Goal: Transaction & Acquisition: Purchase product/service

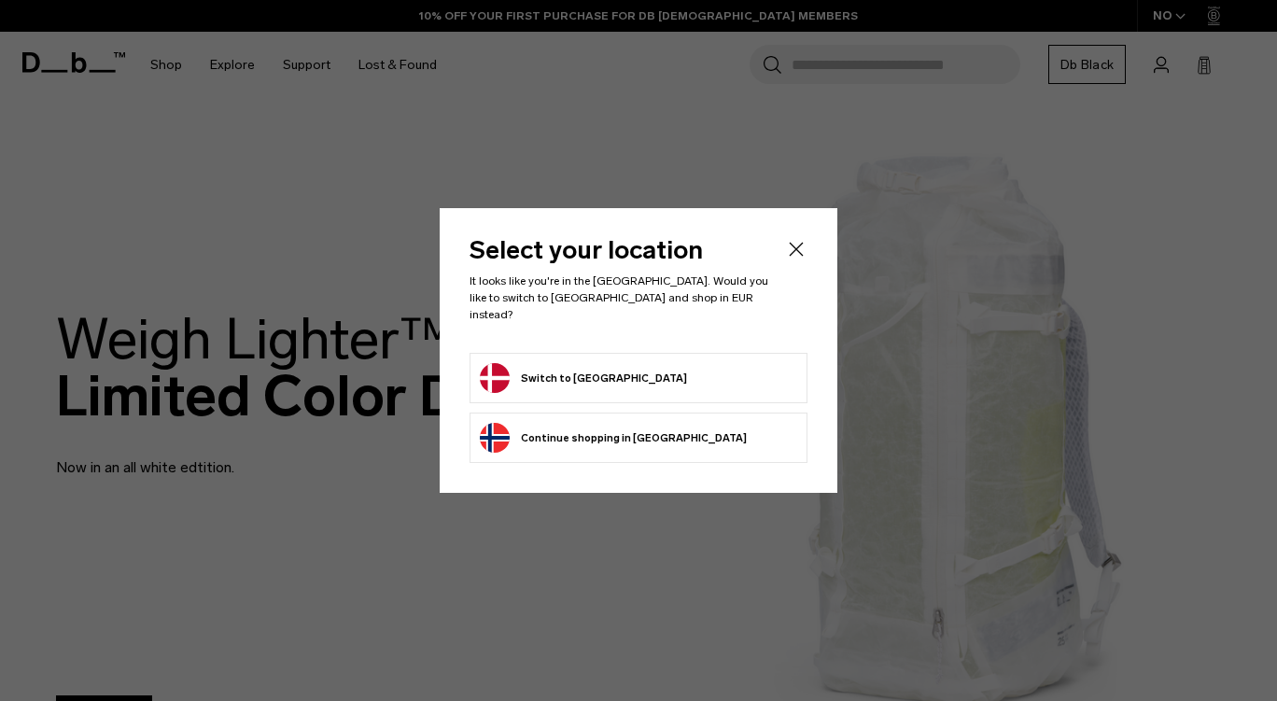
click at [583, 371] on body "Skip to content BUY NOW, PAY LATER WITH KLARNA 10% OFF YOUR FIRST PURCHASE FOR …" at bounding box center [638, 350] width 1277 height 701
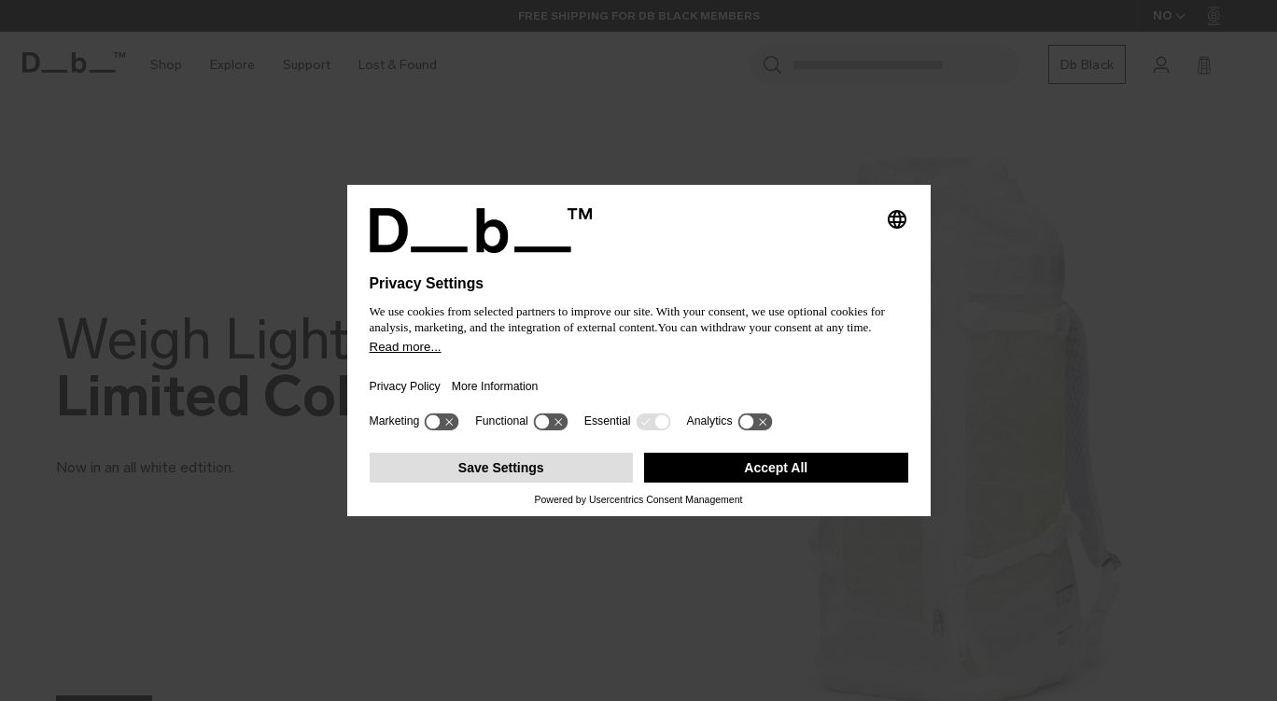
click at [575, 471] on button "Save Settings" at bounding box center [502, 468] width 264 height 30
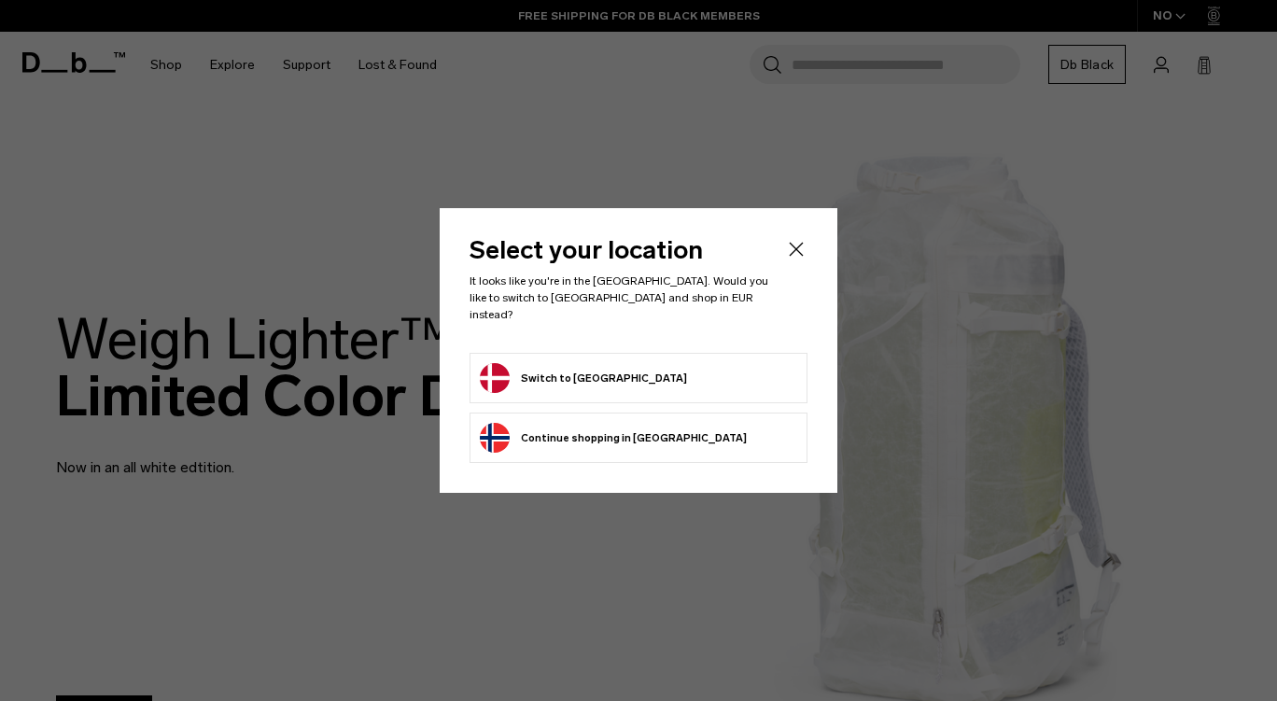
click at [570, 370] on button "Switch to Denmark" at bounding box center [583, 378] width 207 height 30
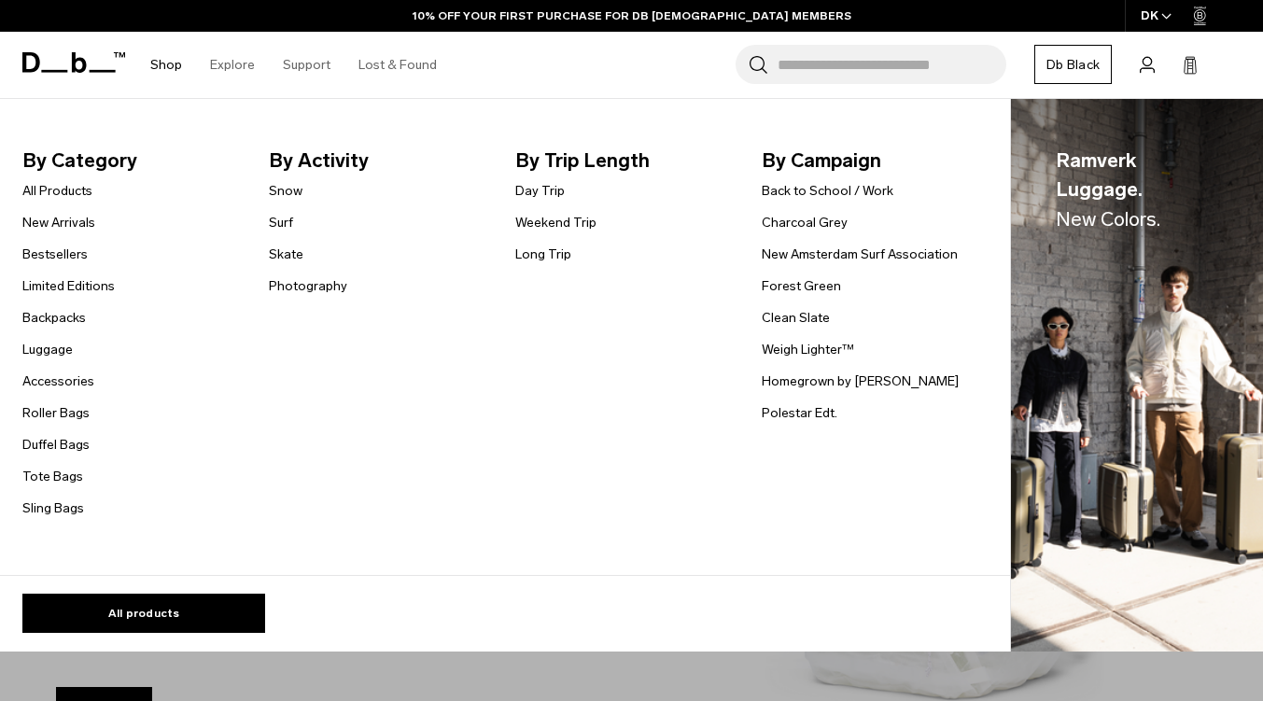
click at [161, 60] on link "Shop" at bounding box center [166, 65] width 32 height 66
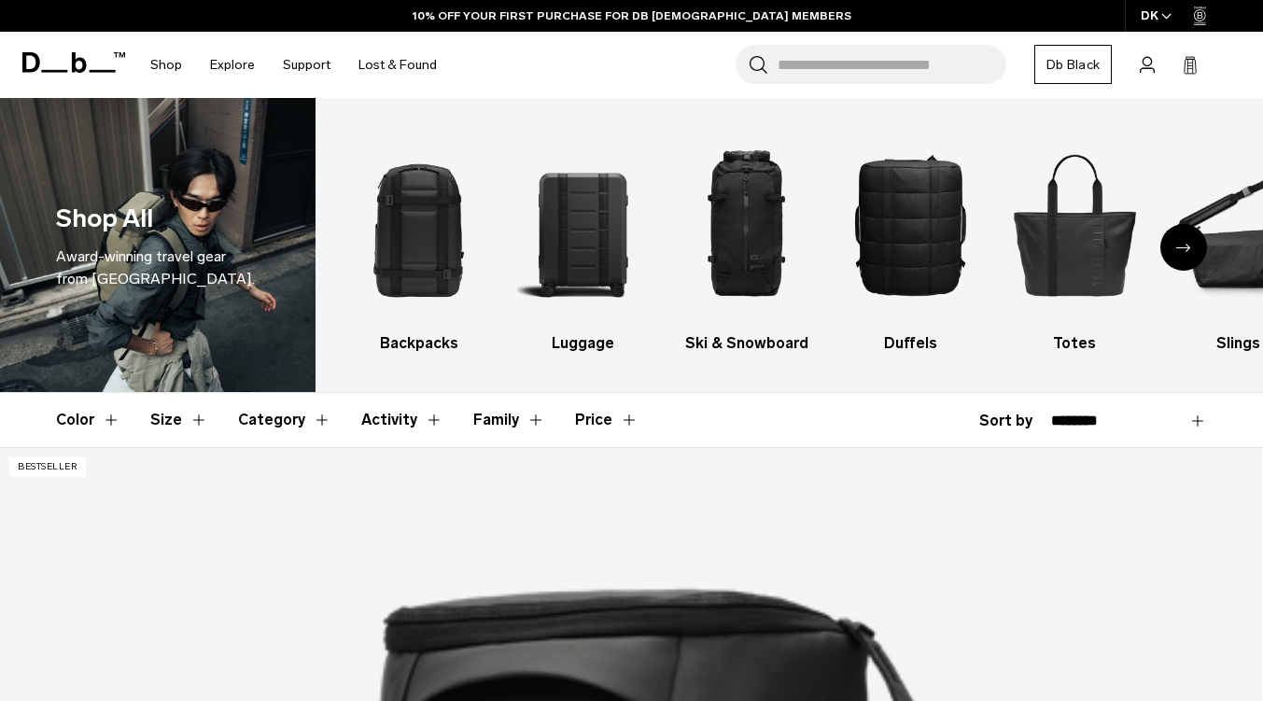
scroll to position [93, 0]
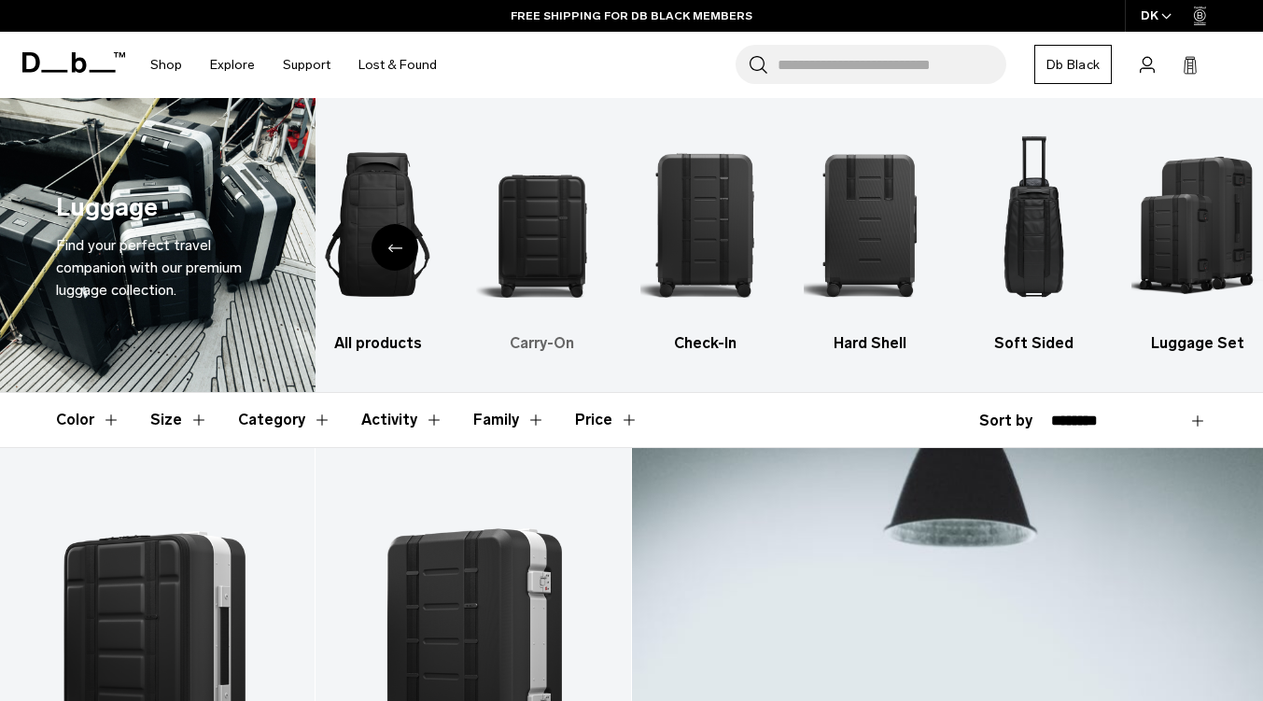
click at [533, 246] on img "2 / 6" at bounding box center [542, 224] width 132 height 197
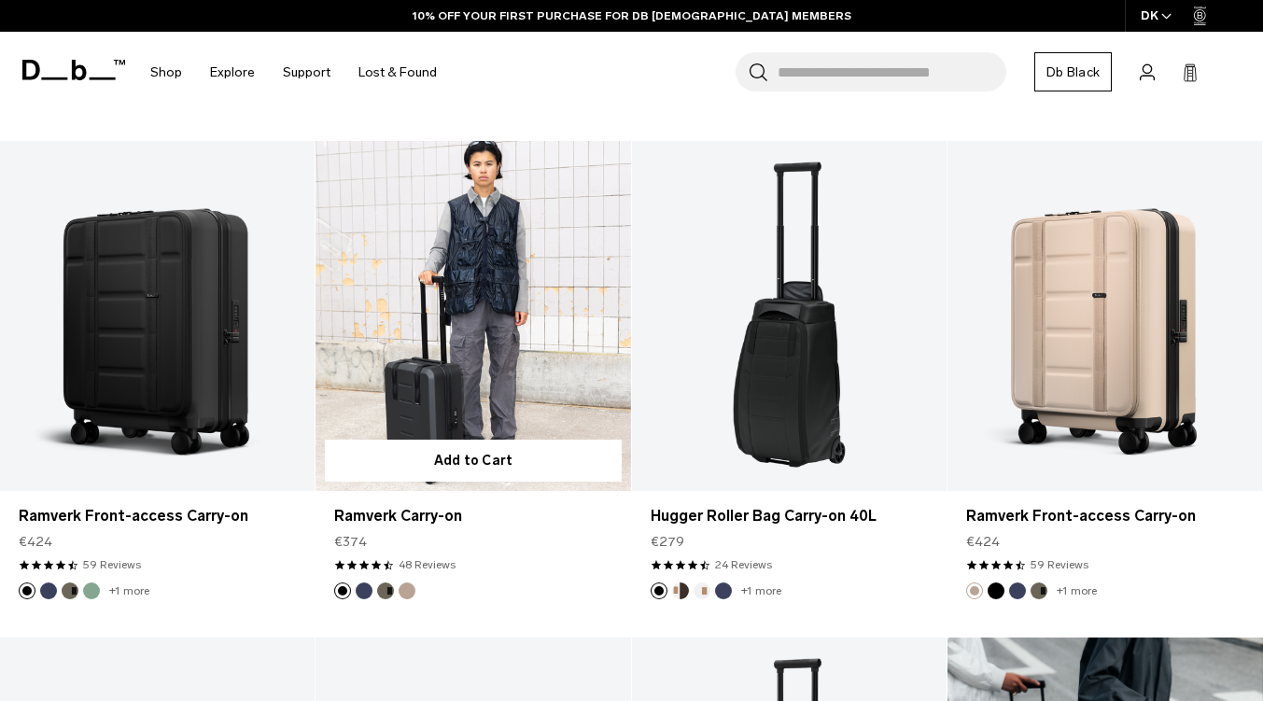
scroll to position [840, 0]
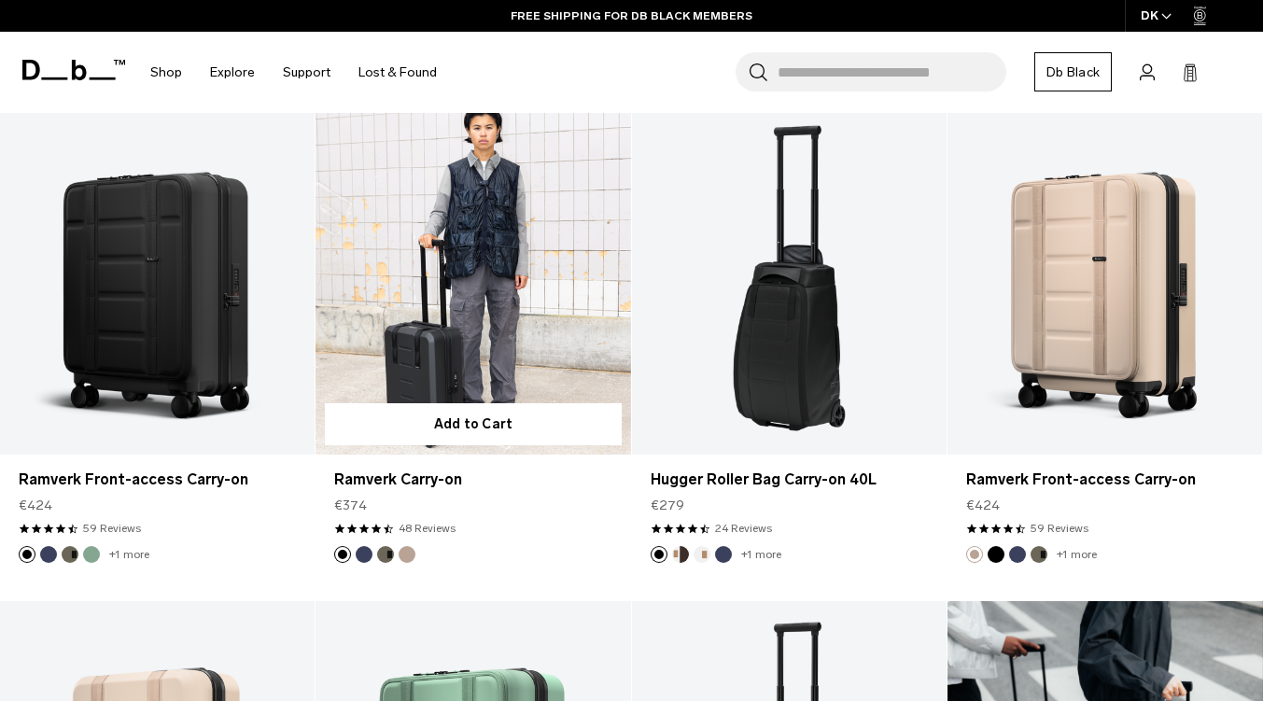
click at [386, 548] on button "Forest Green" at bounding box center [385, 554] width 17 height 17
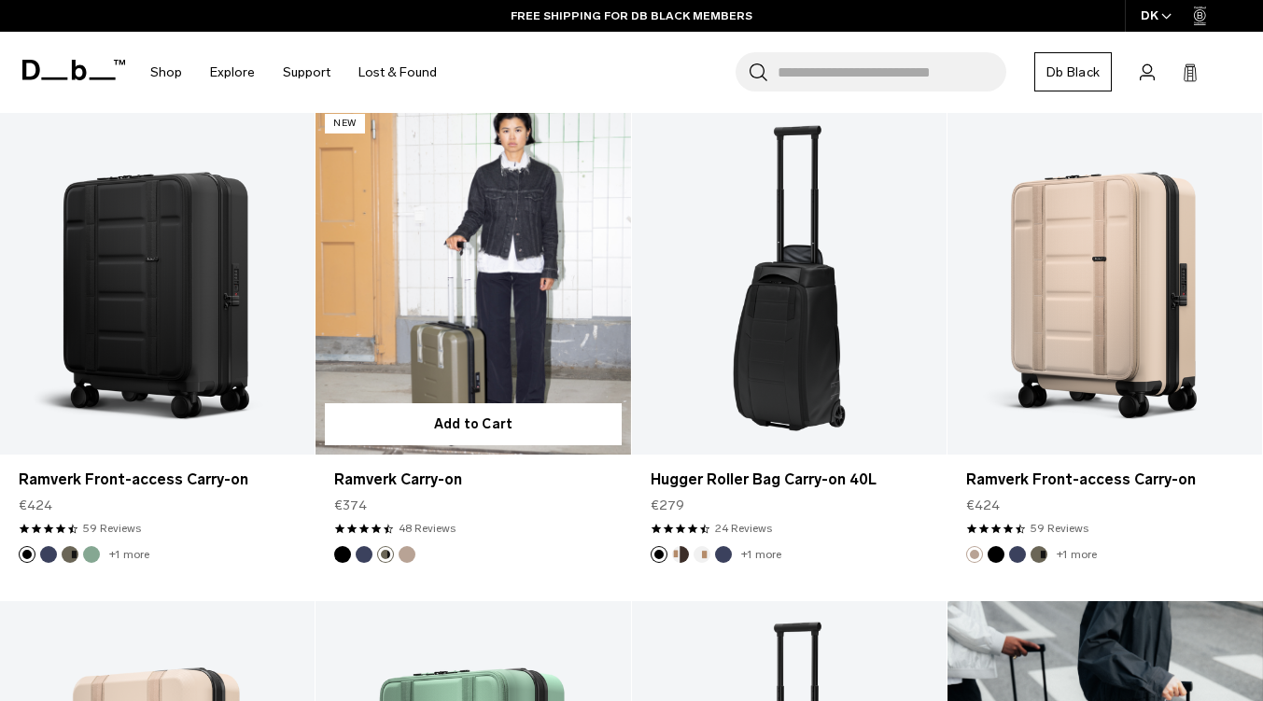
click at [403, 552] on button "Fogbow Beige" at bounding box center [407, 554] width 17 height 17
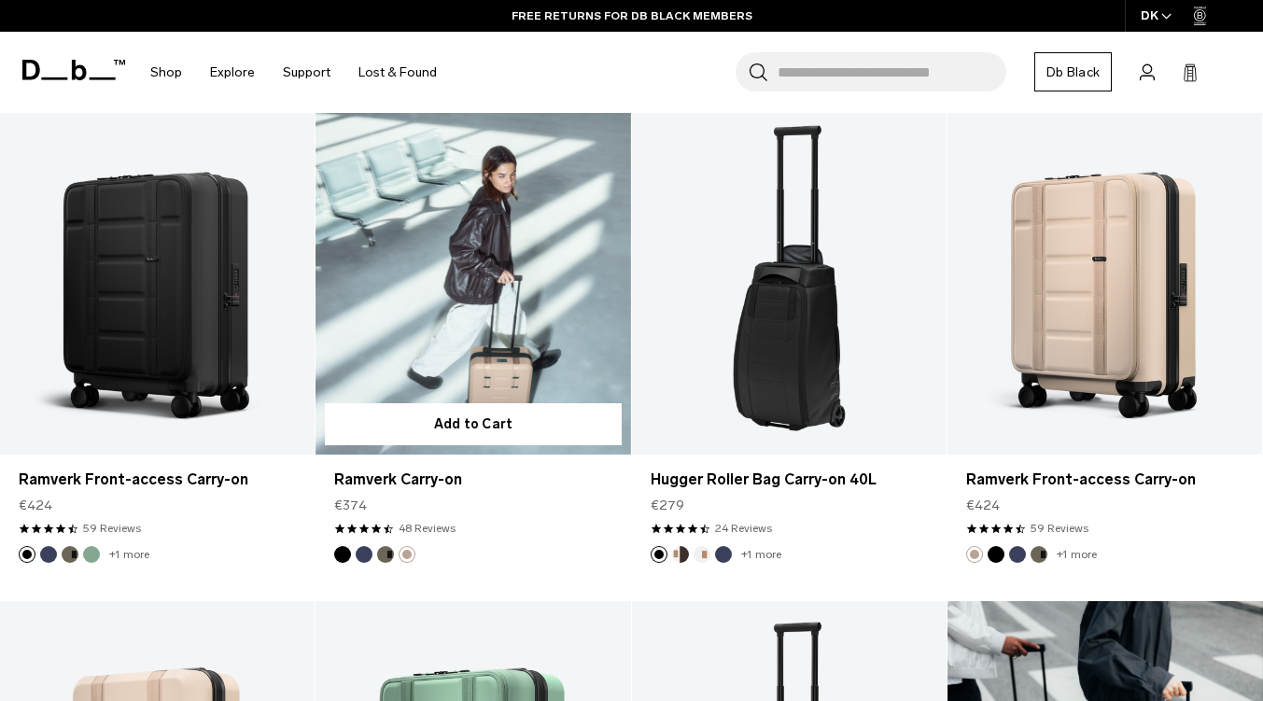
click at [366, 553] on button "Blue Hour" at bounding box center [364, 554] width 17 height 17
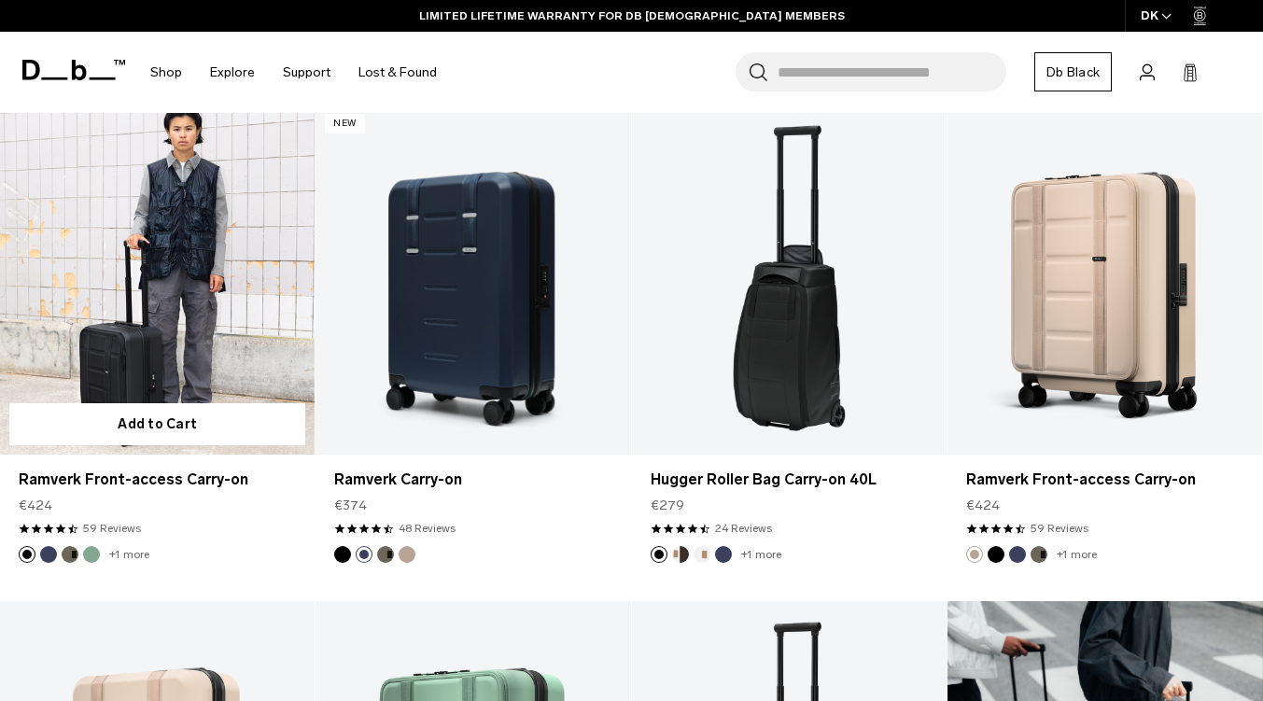
click at [91, 552] on button "Green Ray" at bounding box center [91, 554] width 17 height 17
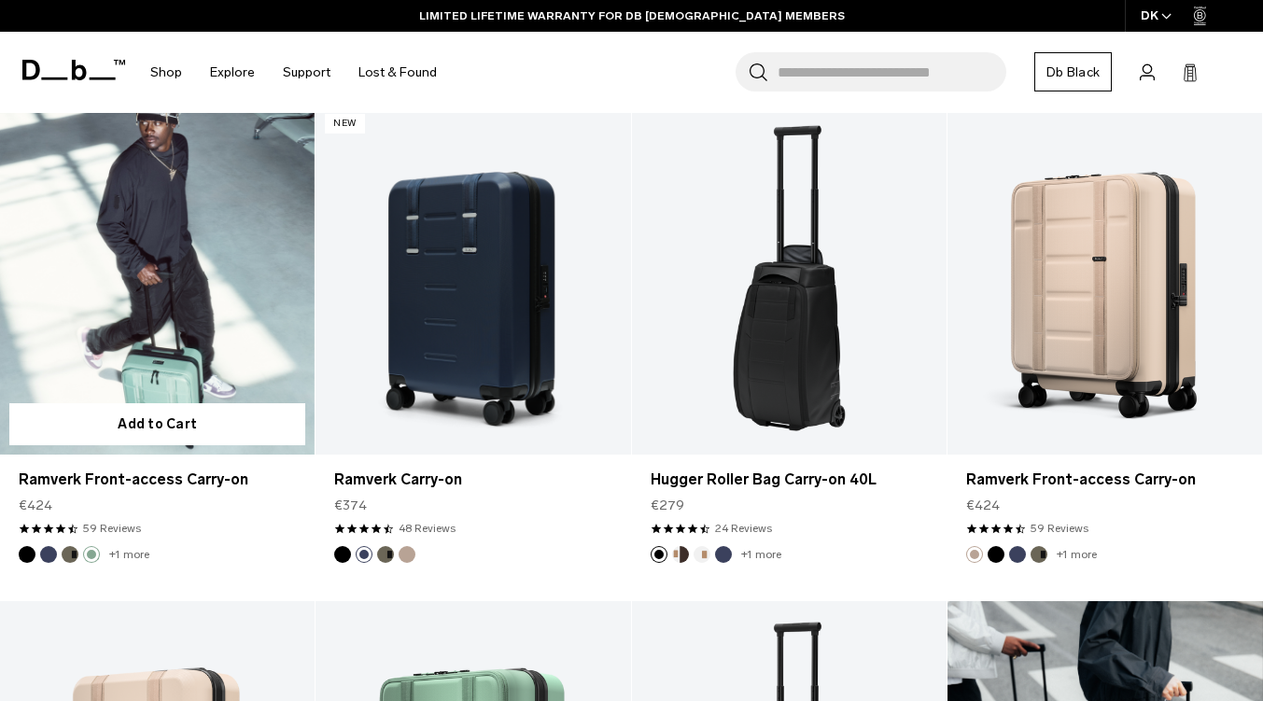
click at [71, 552] on button "Forest Green" at bounding box center [70, 554] width 17 height 17
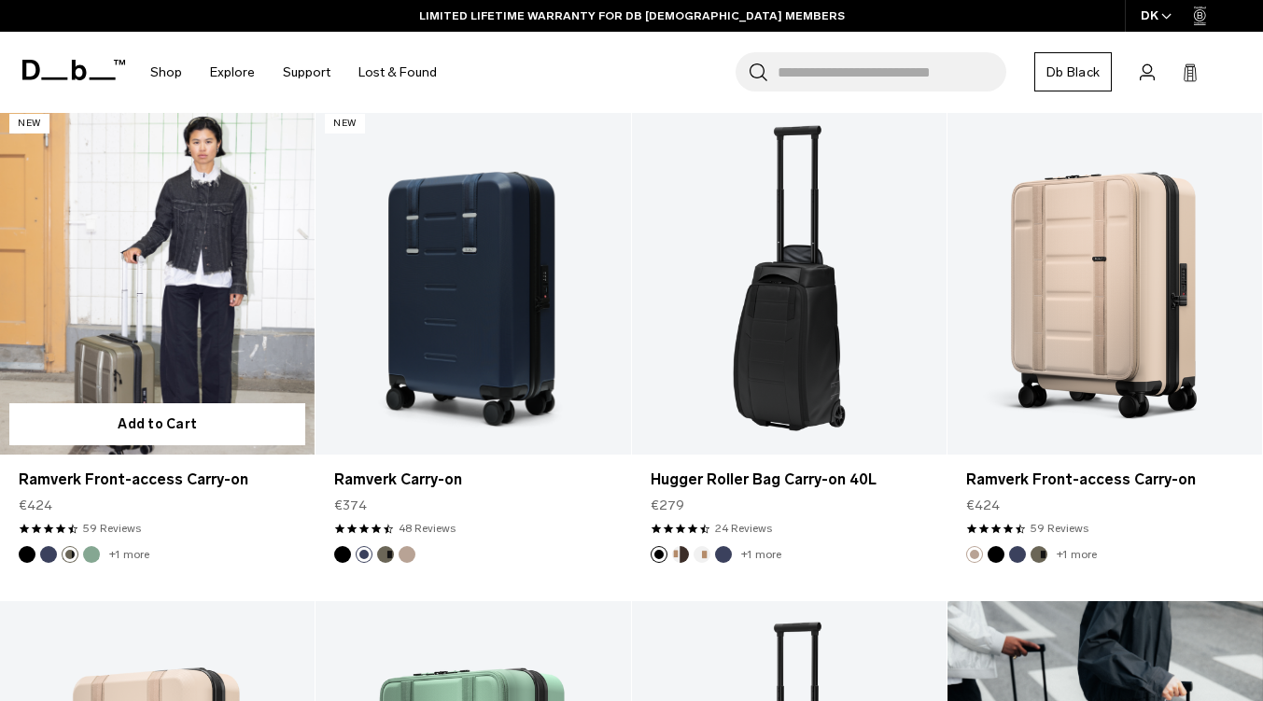
click at [51, 546] on img "Blue Hour" at bounding box center [48, 554] width 21 height 21
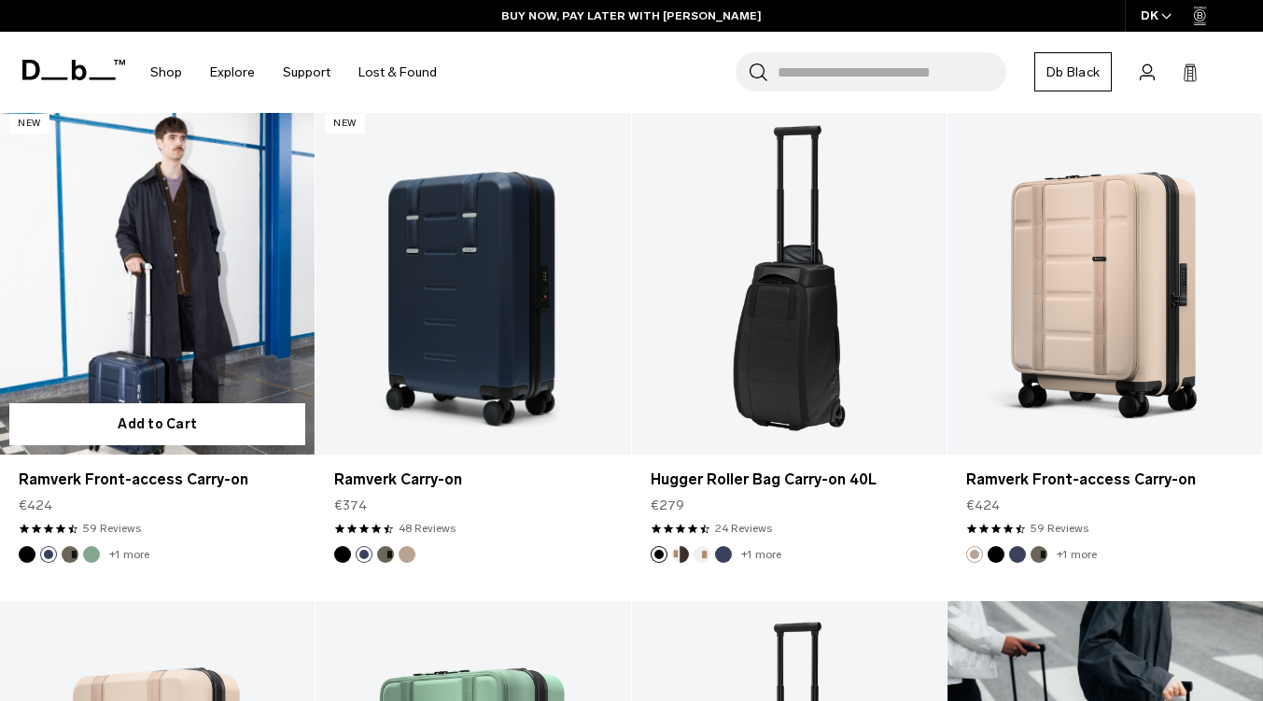
click at [23, 552] on button "Black Out" at bounding box center [27, 554] width 17 height 17
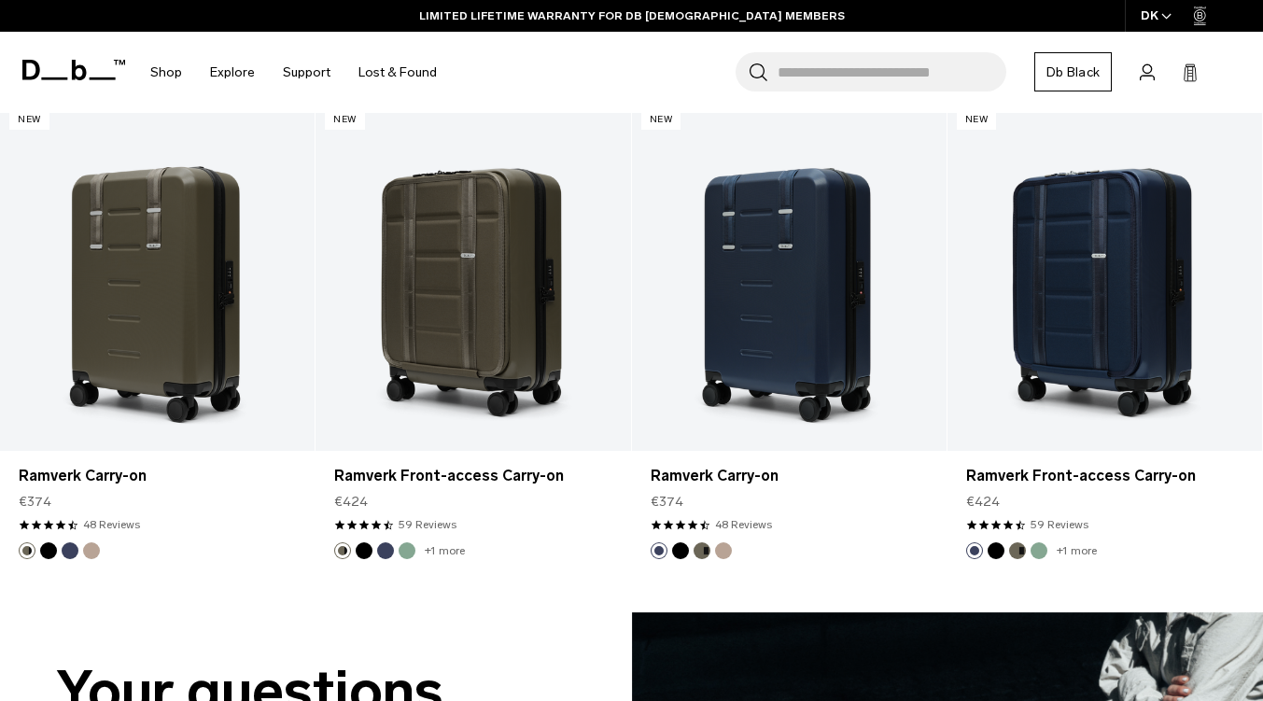
scroll to position [2334, 0]
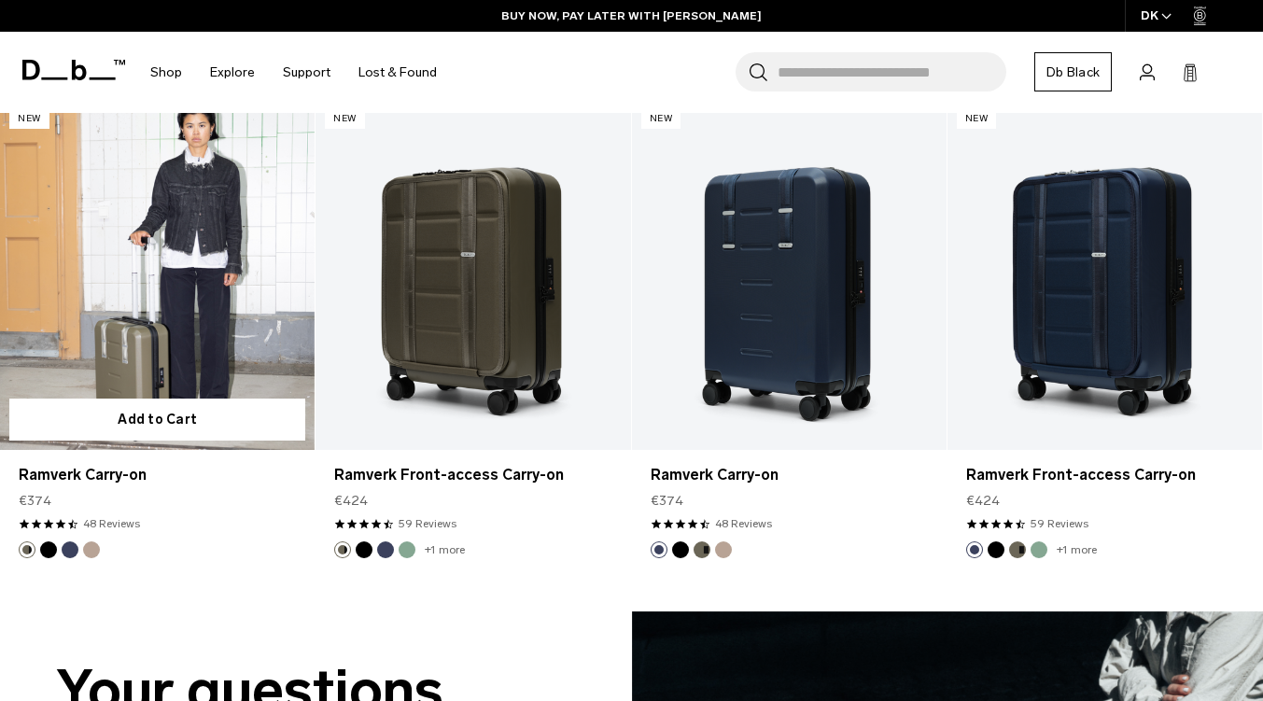
click at [92, 551] on button "Fogbow Beige" at bounding box center [91, 550] width 17 height 17
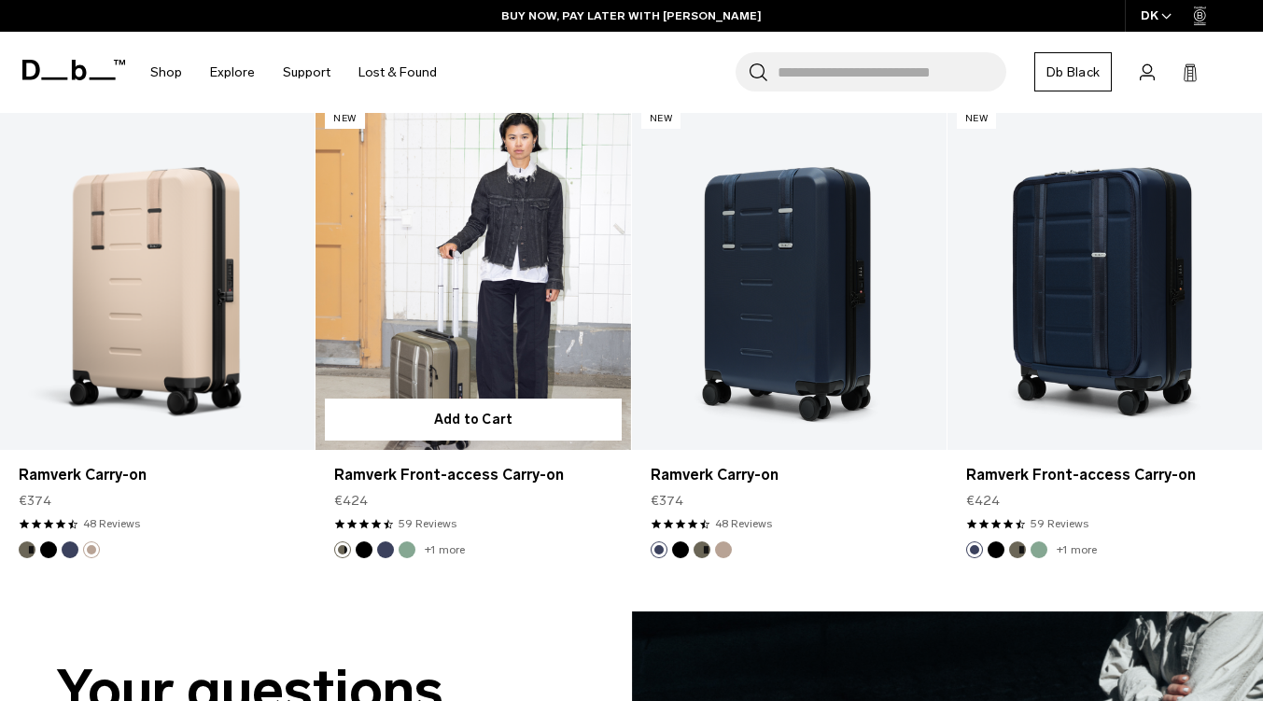
click at [412, 549] on button "Green Ray" at bounding box center [407, 550] width 17 height 17
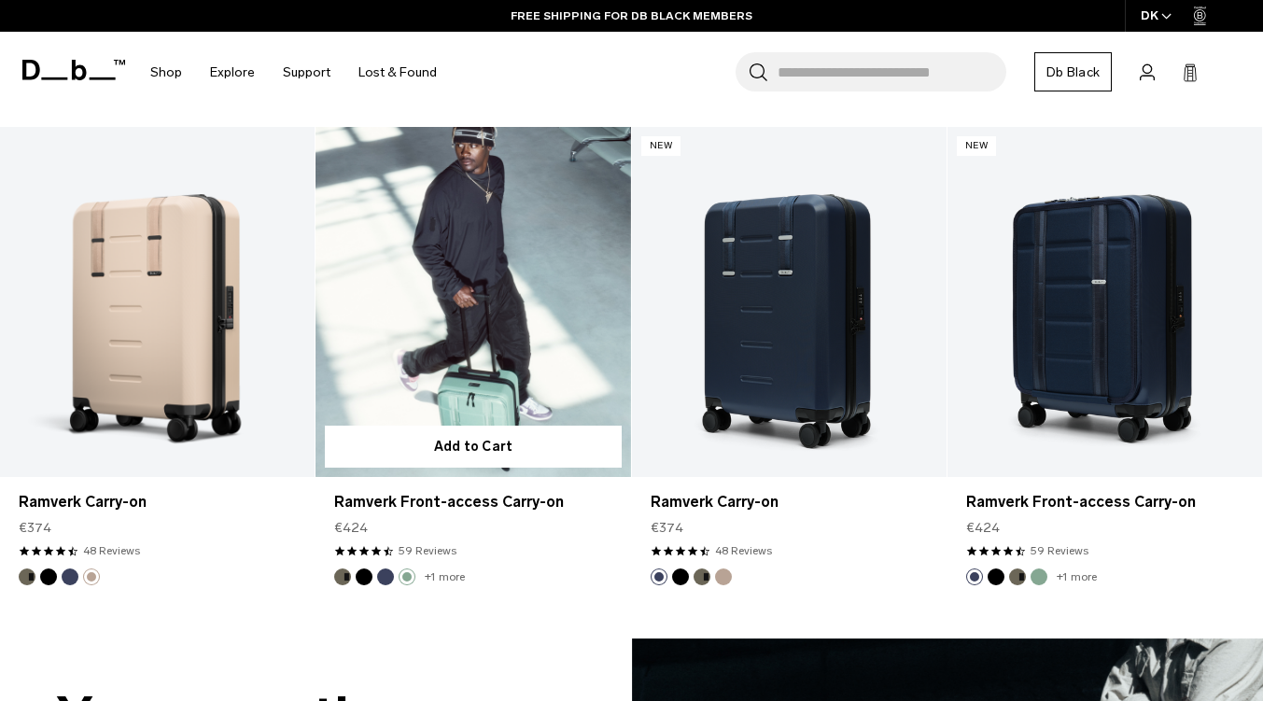
scroll to position [2307, 0]
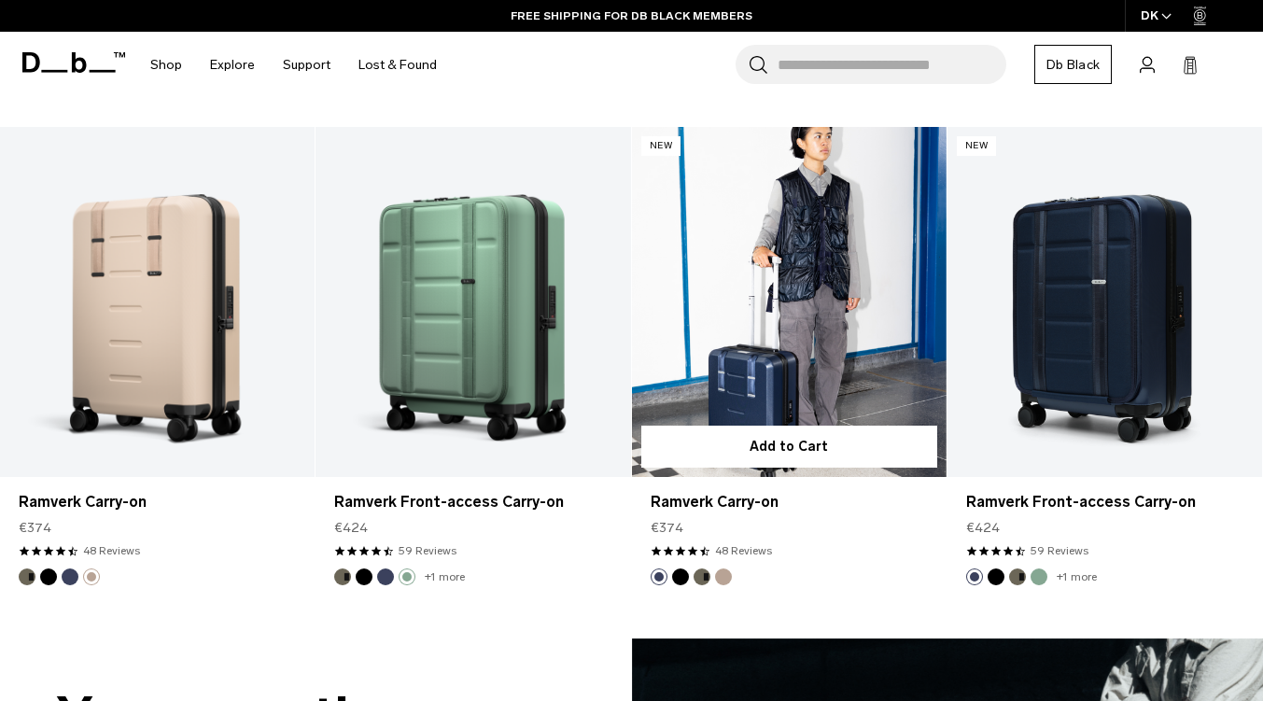
click at [724, 570] on button "Fogbow Beige" at bounding box center [723, 577] width 17 height 17
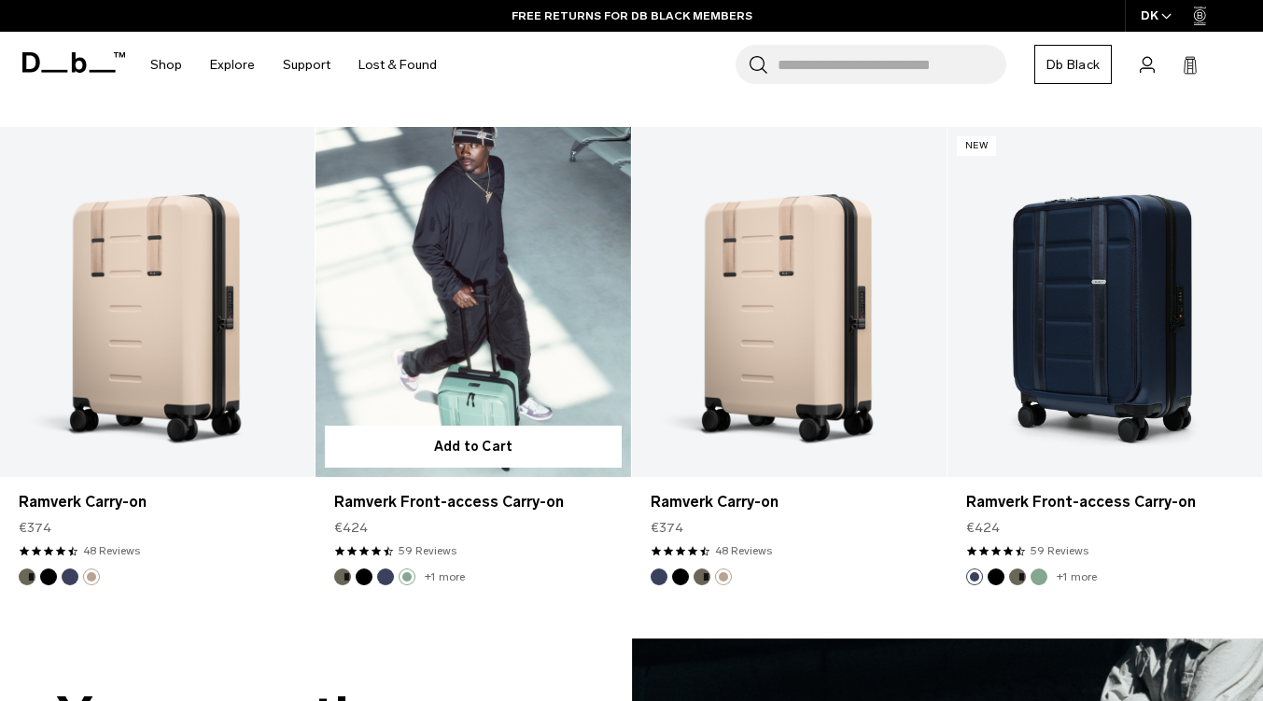
click at [345, 573] on button "Forest Green" at bounding box center [342, 577] width 17 height 17
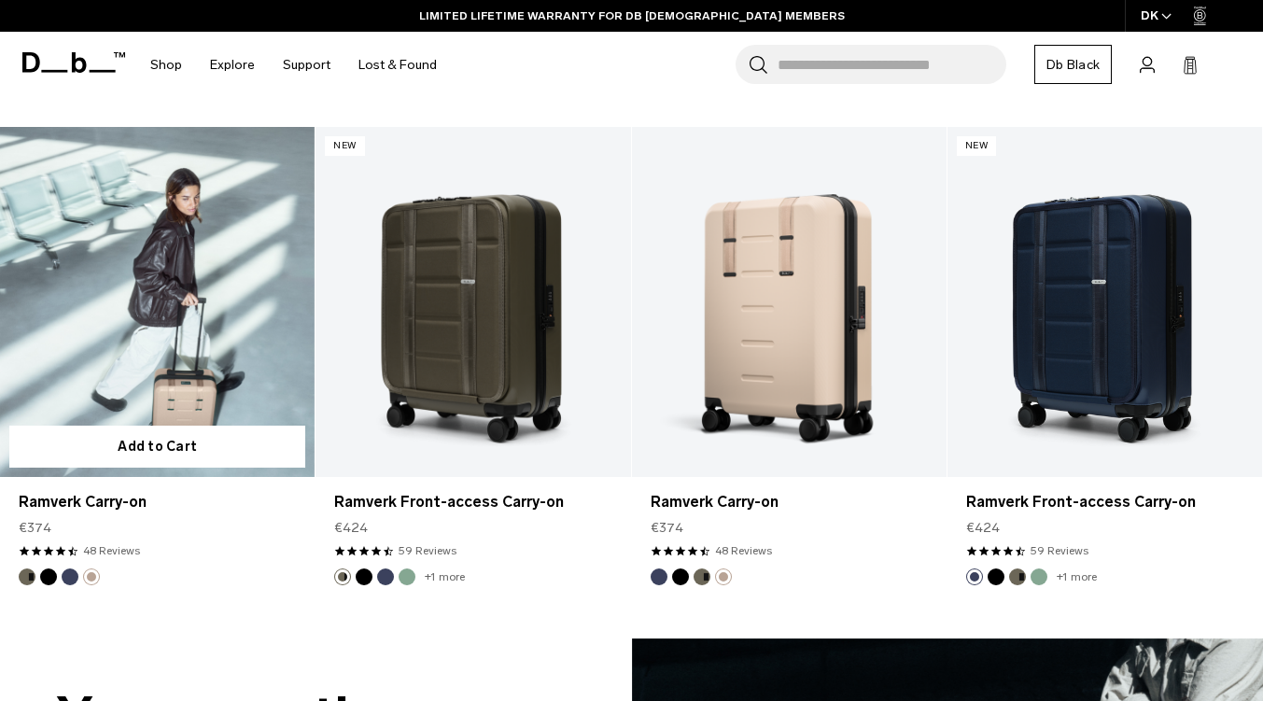
click at [24, 580] on button "Forest Green" at bounding box center [27, 577] width 17 height 17
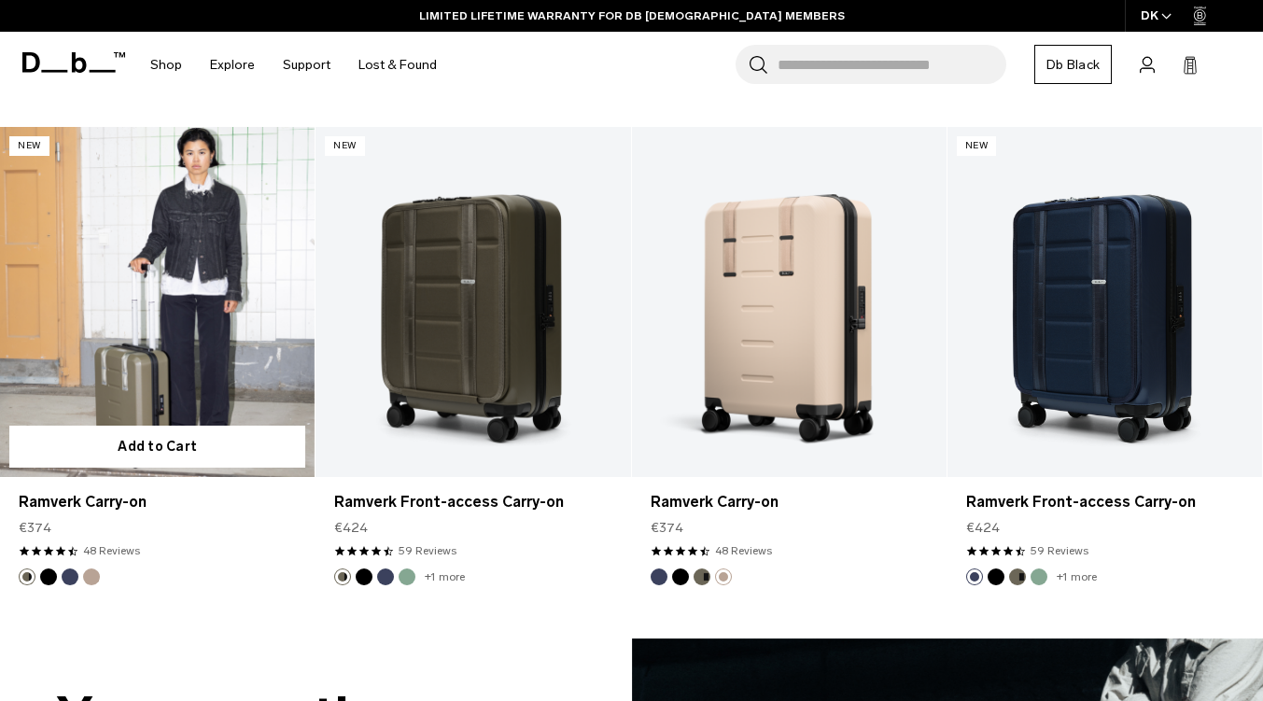
click at [46, 580] on button "Black Out" at bounding box center [48, 577] width 17 height 17
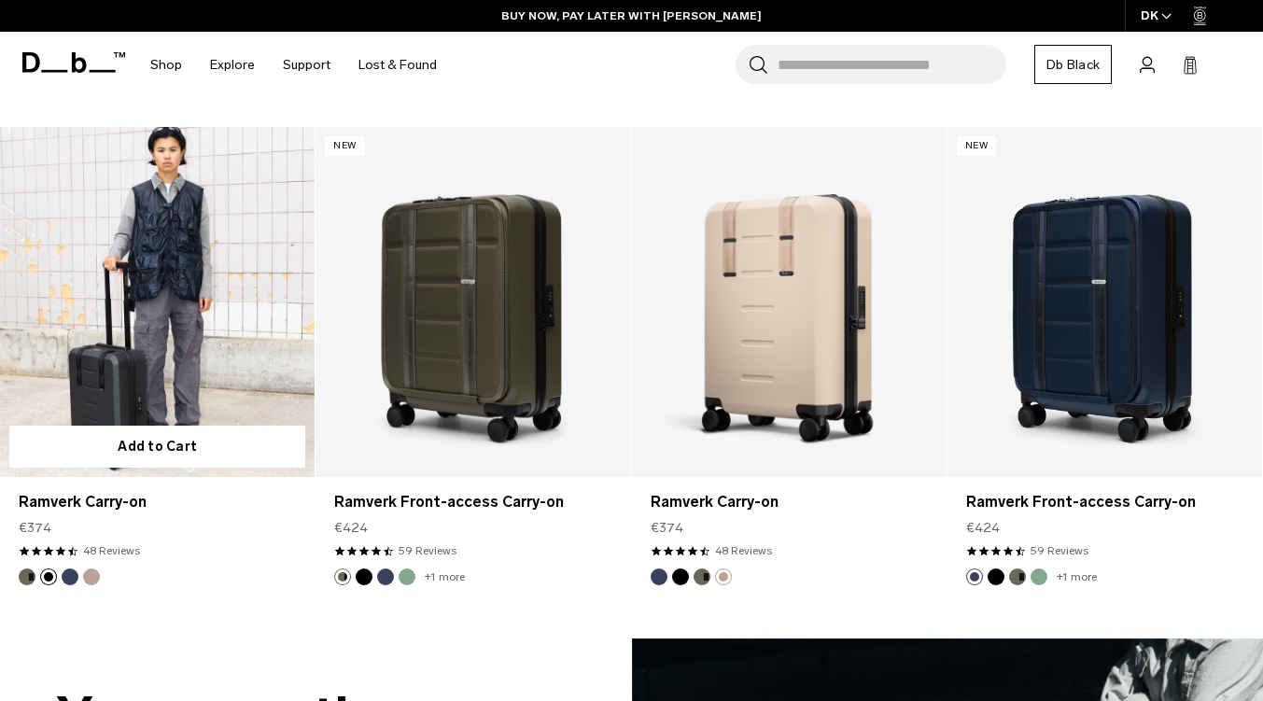
click at [26, 580] on button "Forest Green" at bounding box center [27, 577] width 17 height 17
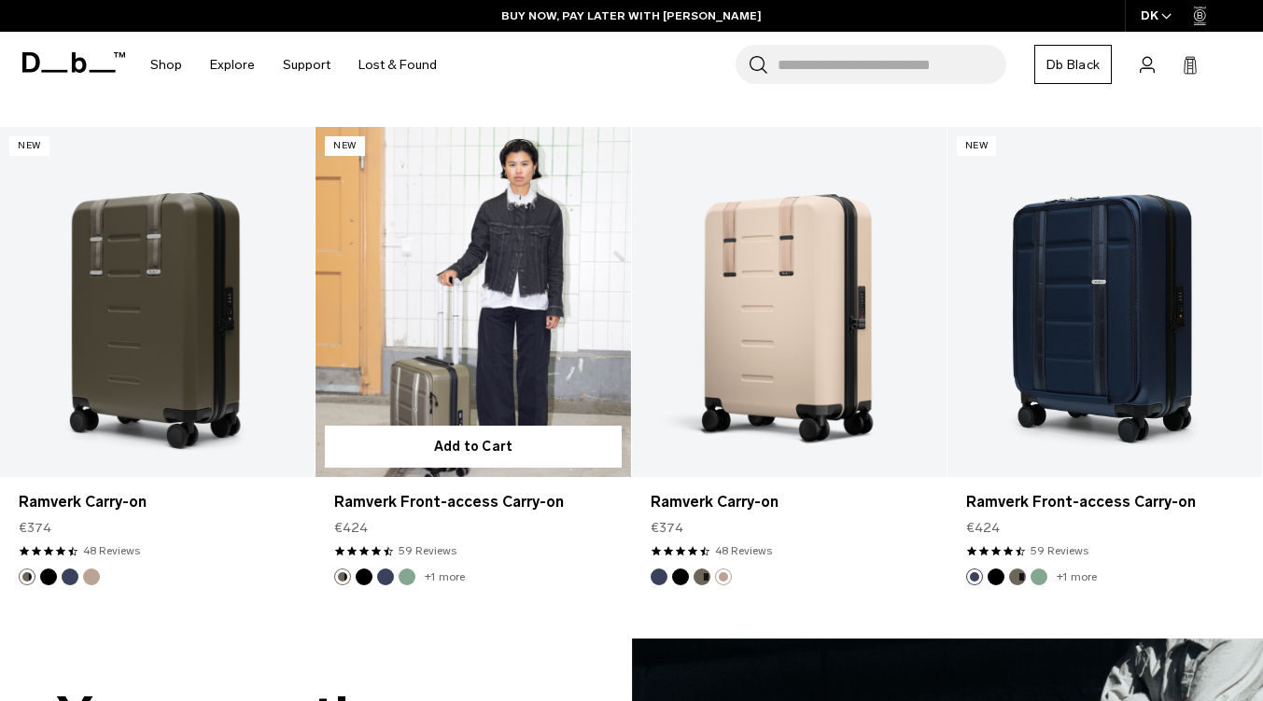
click at [388, 578] on button "Blue Hour" at bounding box center [385, 577] width 17 height 17
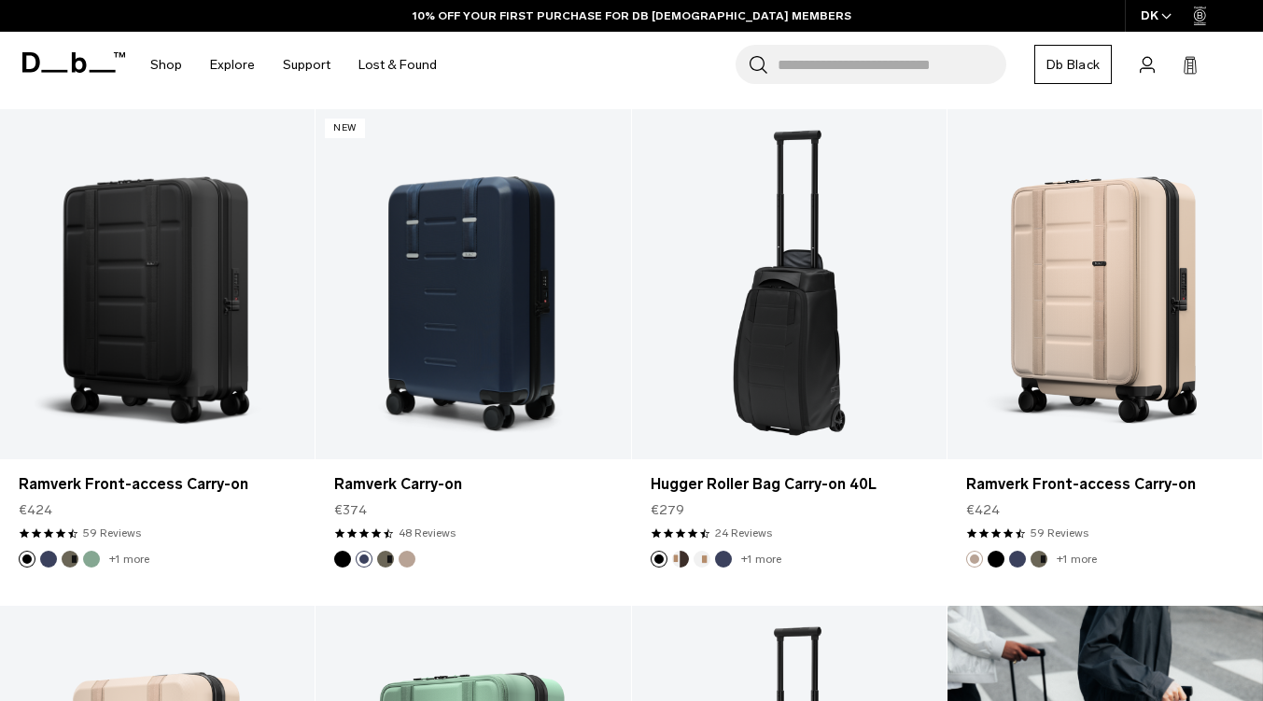
scroll to position [813, 0]
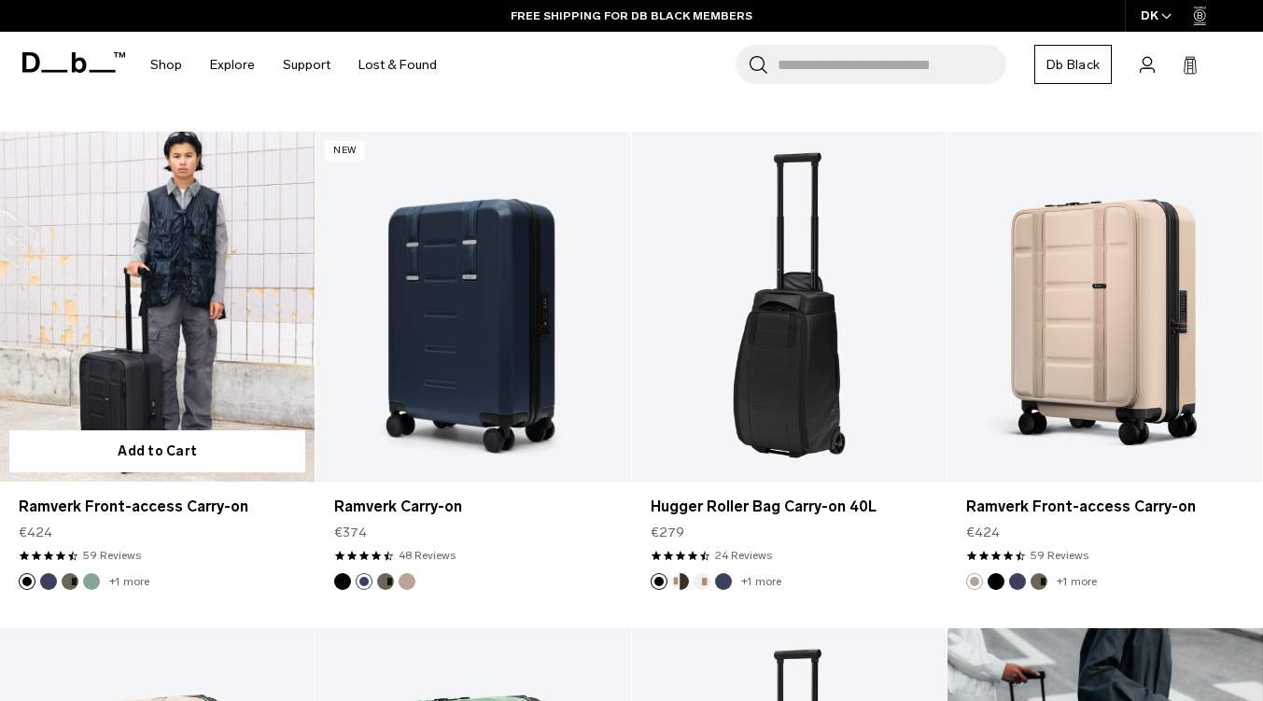
click at [96, 578] on button "Green Ray" at bounding box center [91, 581] width 17 height 17
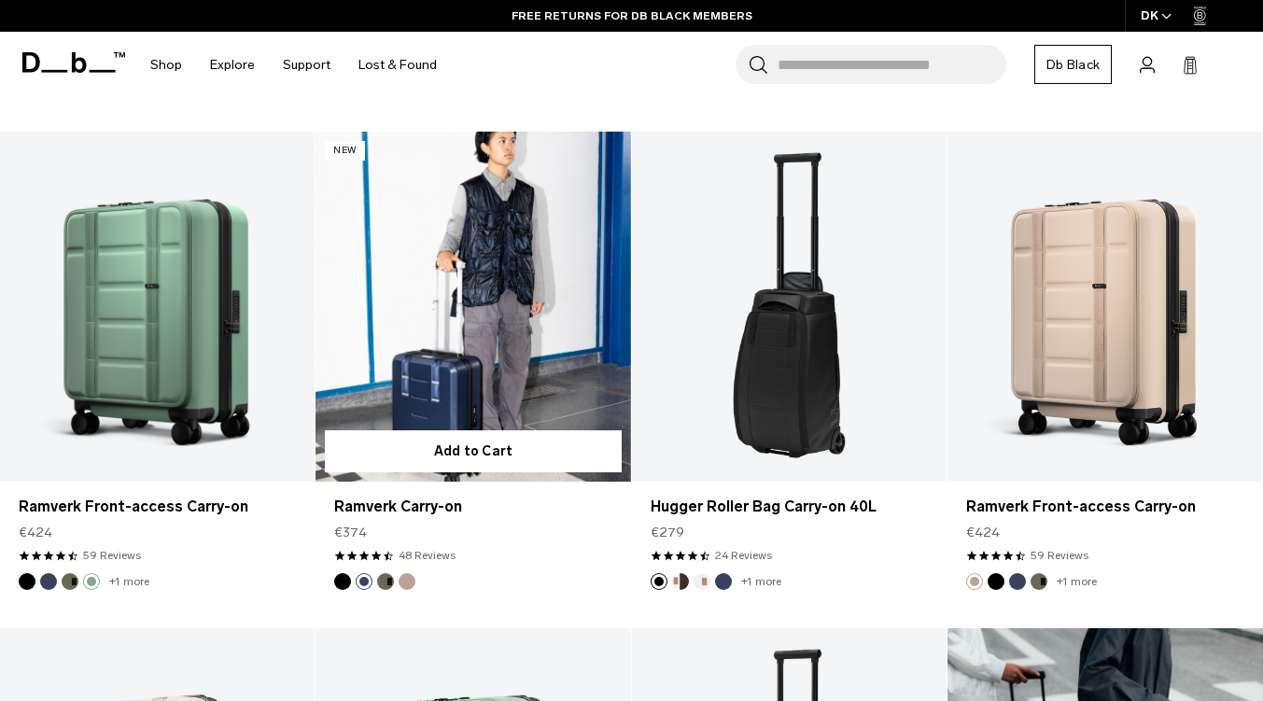
click at [515, 297] on link "Ramverk Carry-on Blue Hour" at bounding box center [473, 307] width 315 height 350
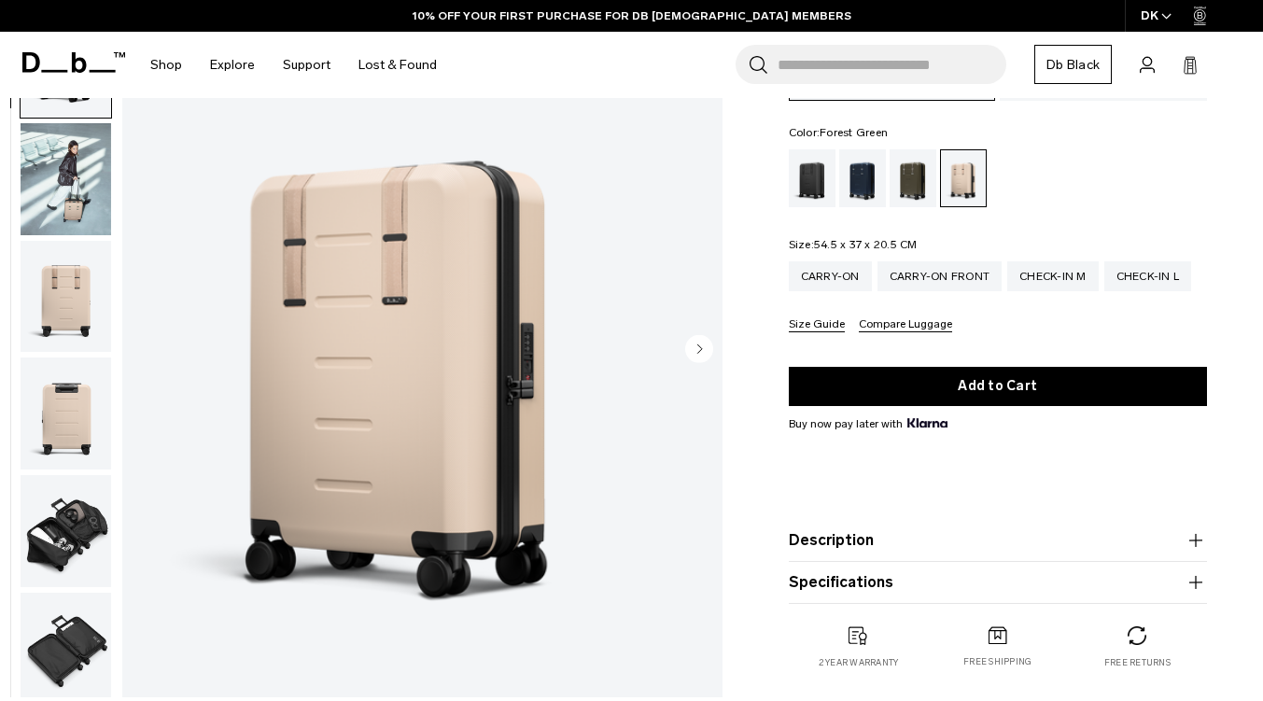
click at [913, 174] on div "Forest Green" at bounding box center [914, 178] width 48 height 58
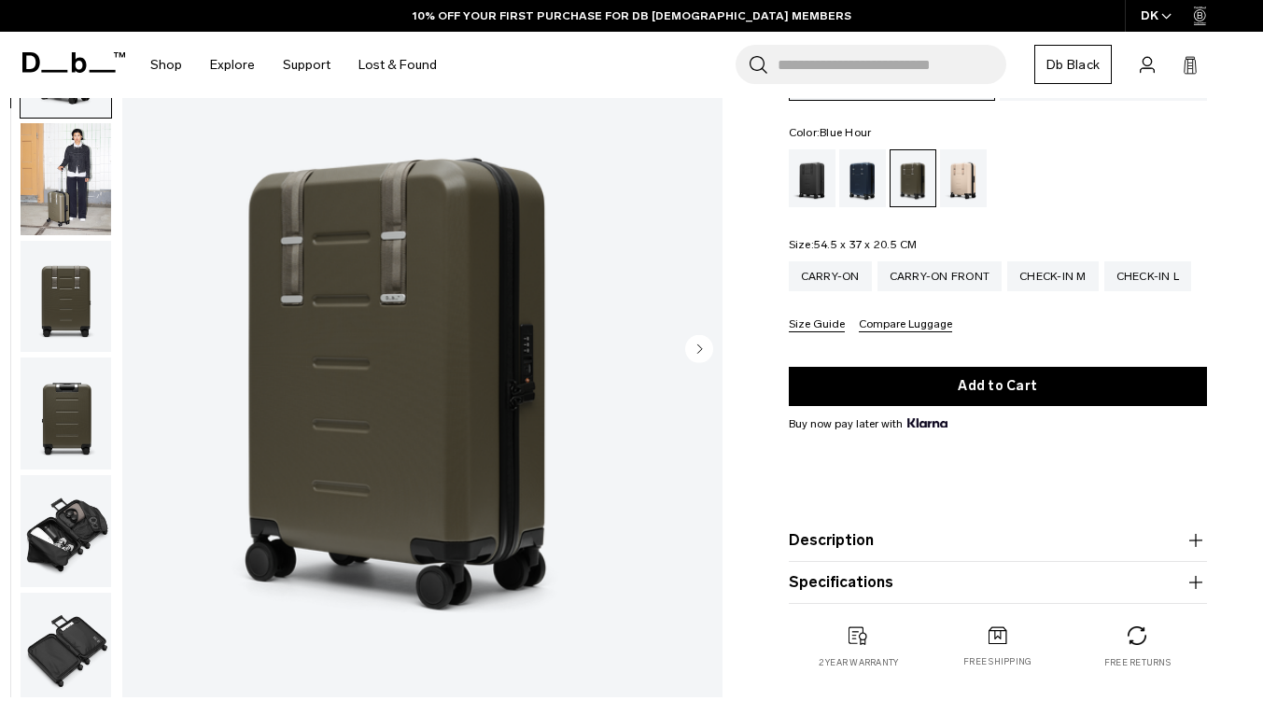
click at [860, 185] on div "Blue Hour" at bounding box center [863, 178] width 48 height 58
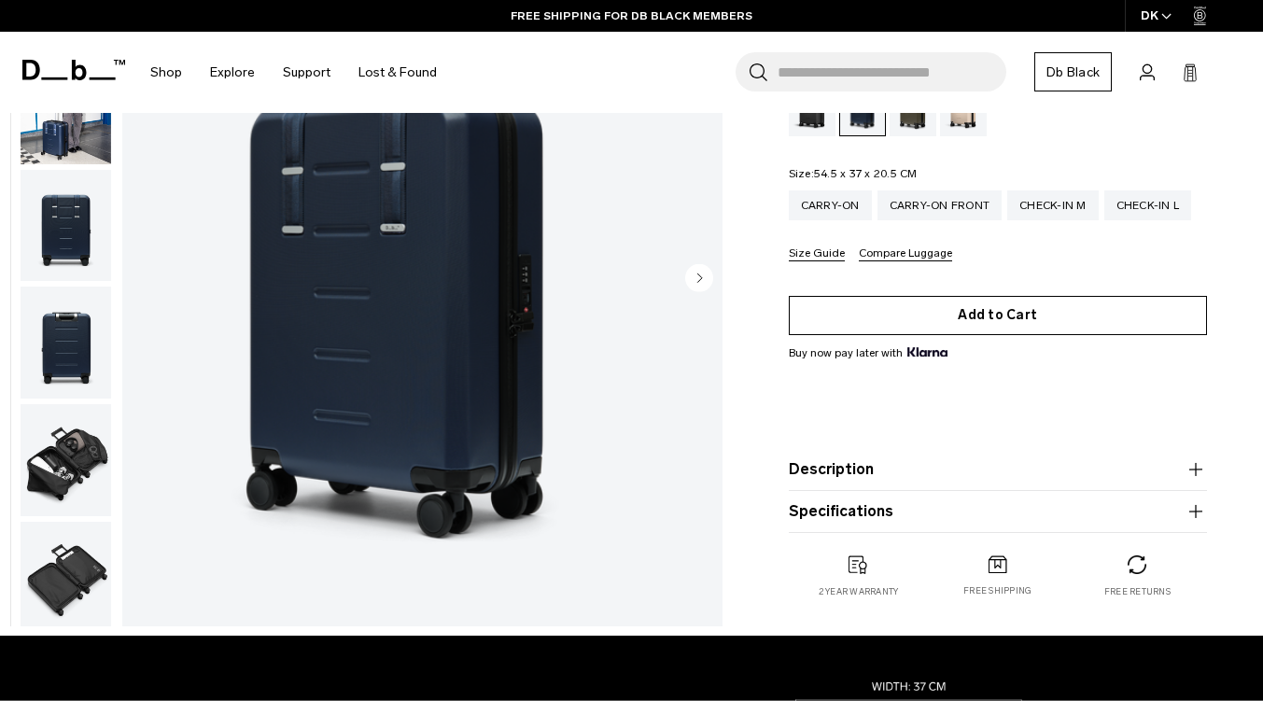
scroll to position [280, 0]
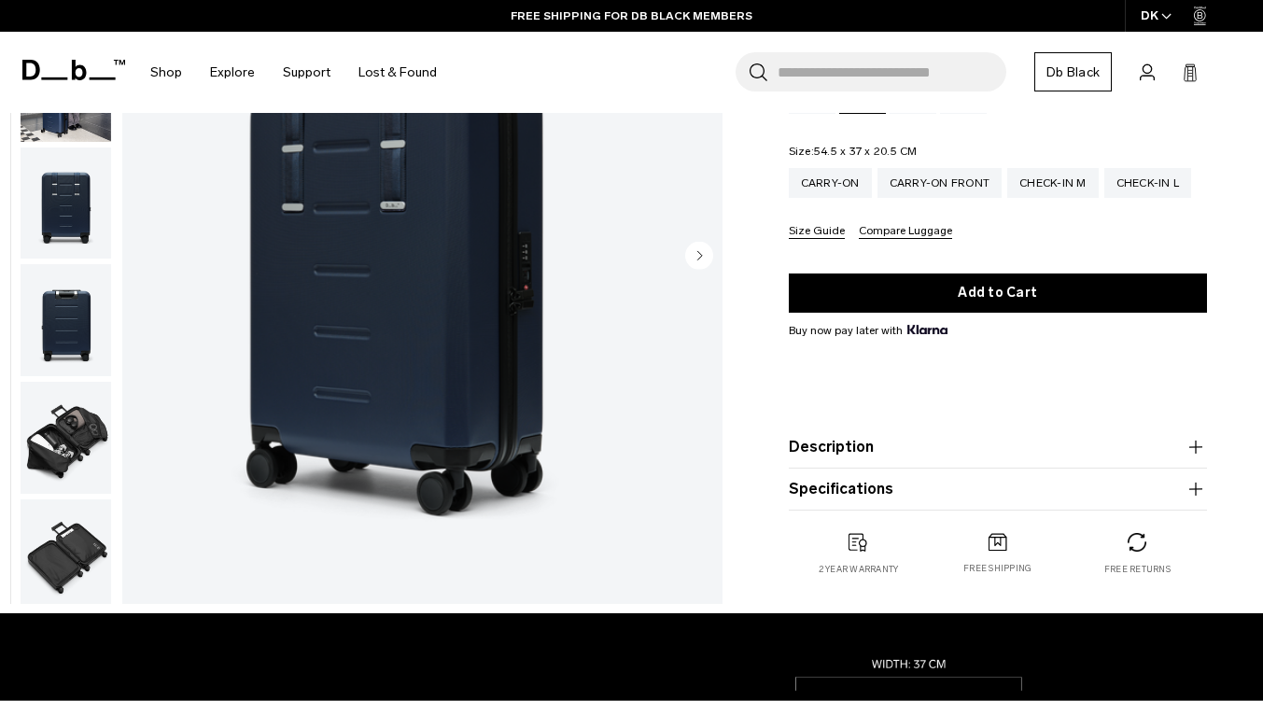
click at [111, 450] on img "button" at bounding box center [66, 438] width 91 height 112
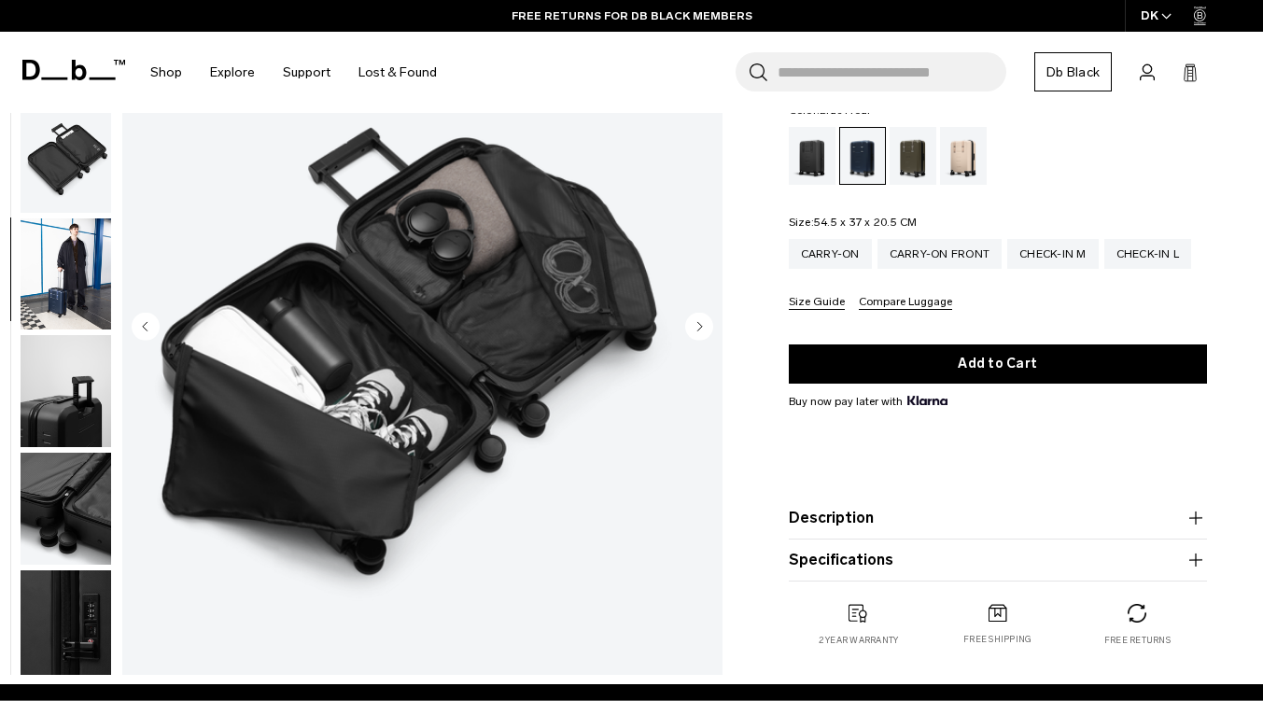
scroll to position [187, 0]
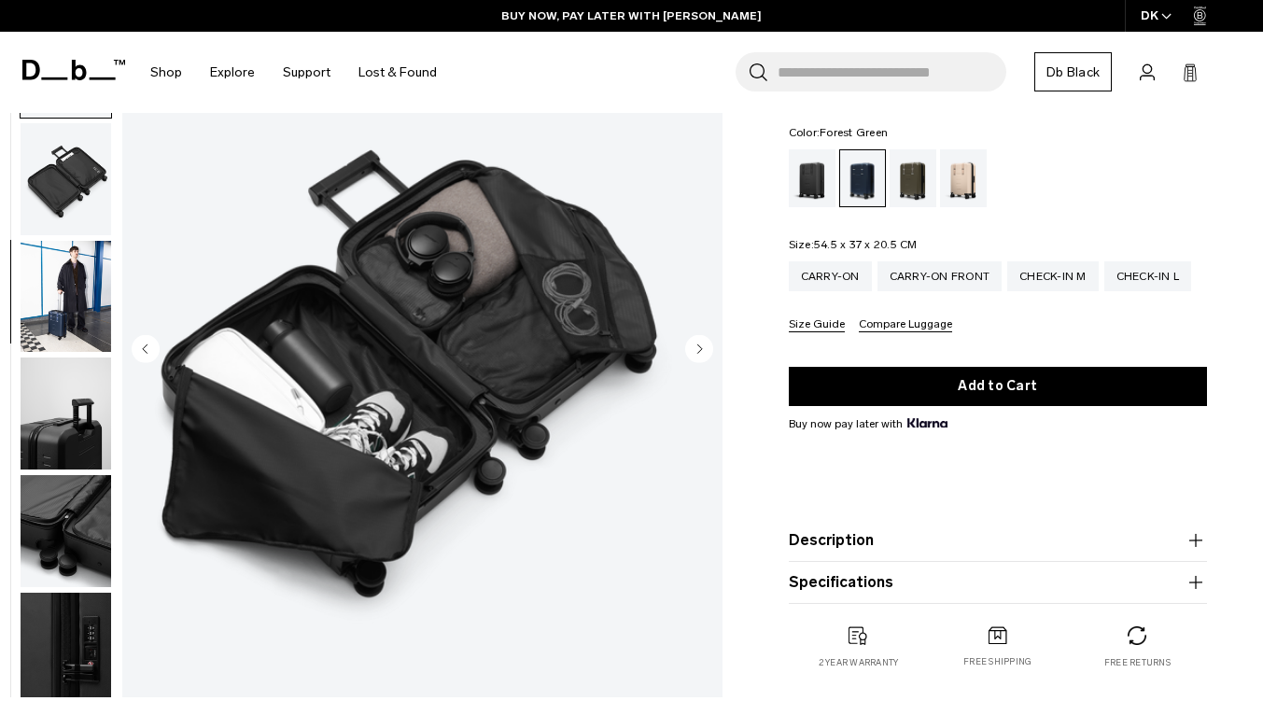
click at [908, 176] on div "Forest Green" at bounding box center [914, 178] width 48 height 58
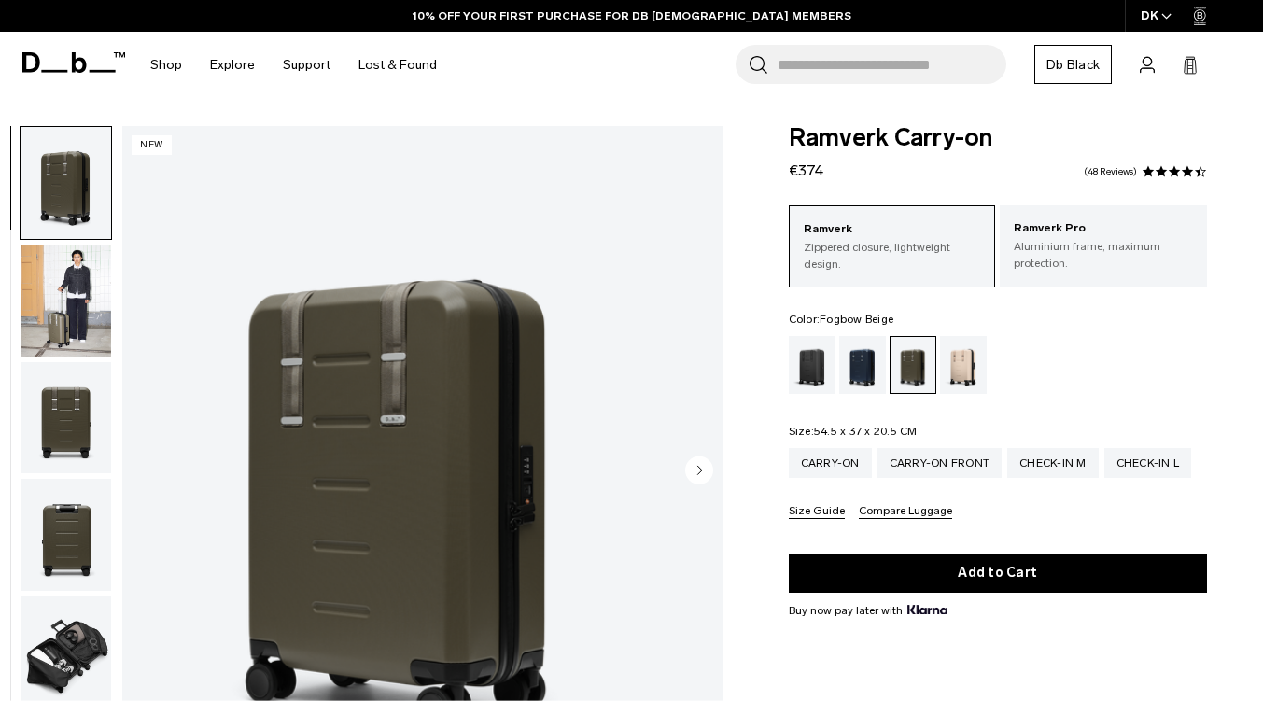
click at [966, 361] on div "Fogbow Beige" at bounding box center [964, 365] width 48 height 58
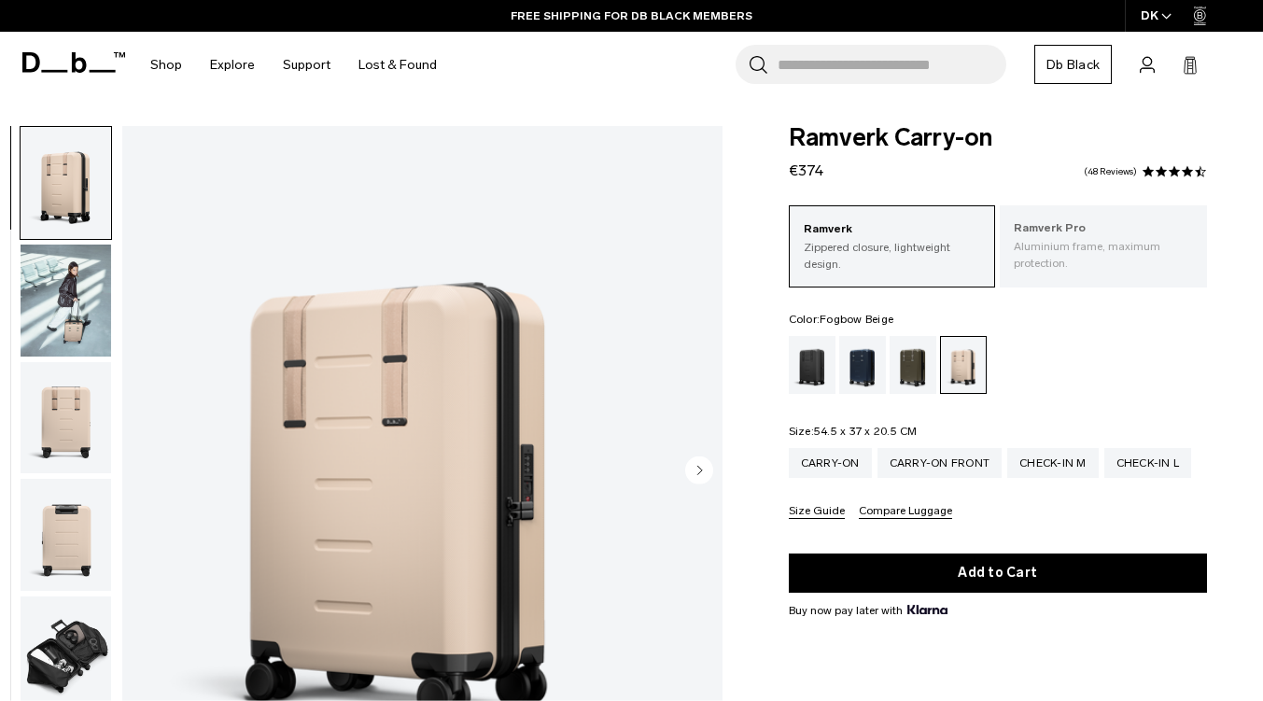
click at [1078, 260] on p "Aluminium frame, maximum protection." at bounding box center [1103, 255] width 179 height 34
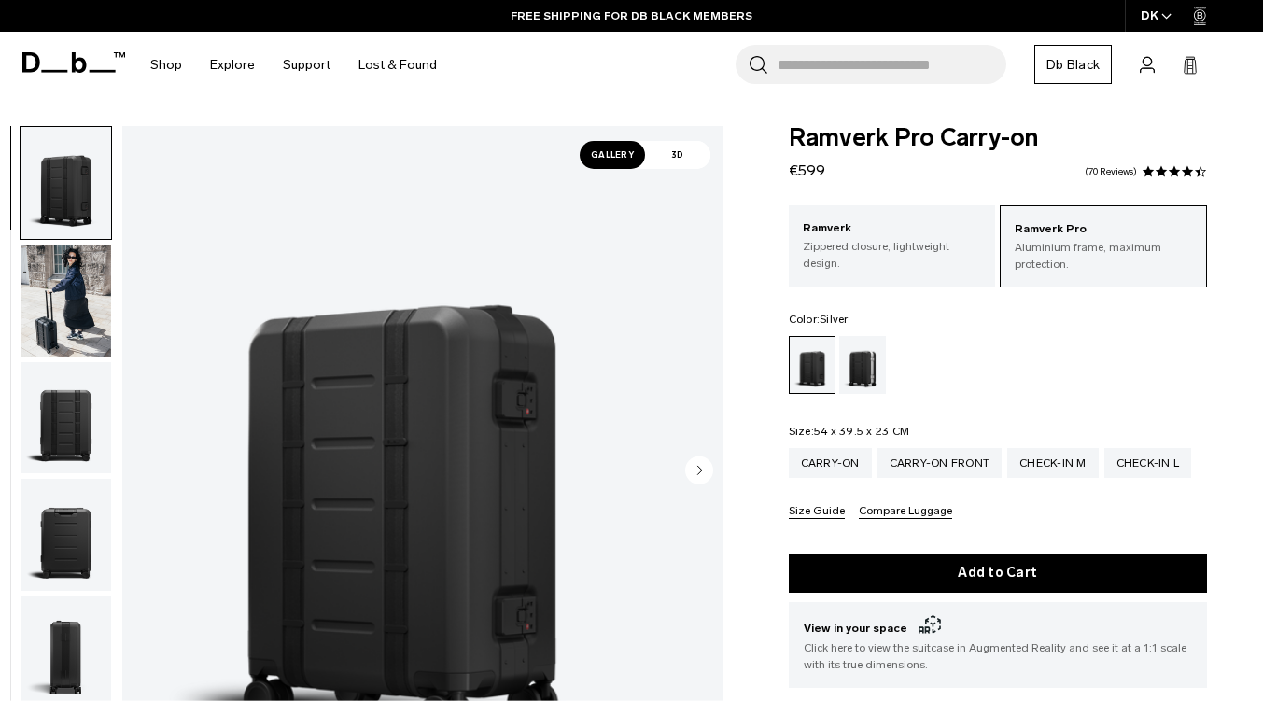
click at [861, 366] on div "Silver" at bounding box center [863, 365] width 48 height 58
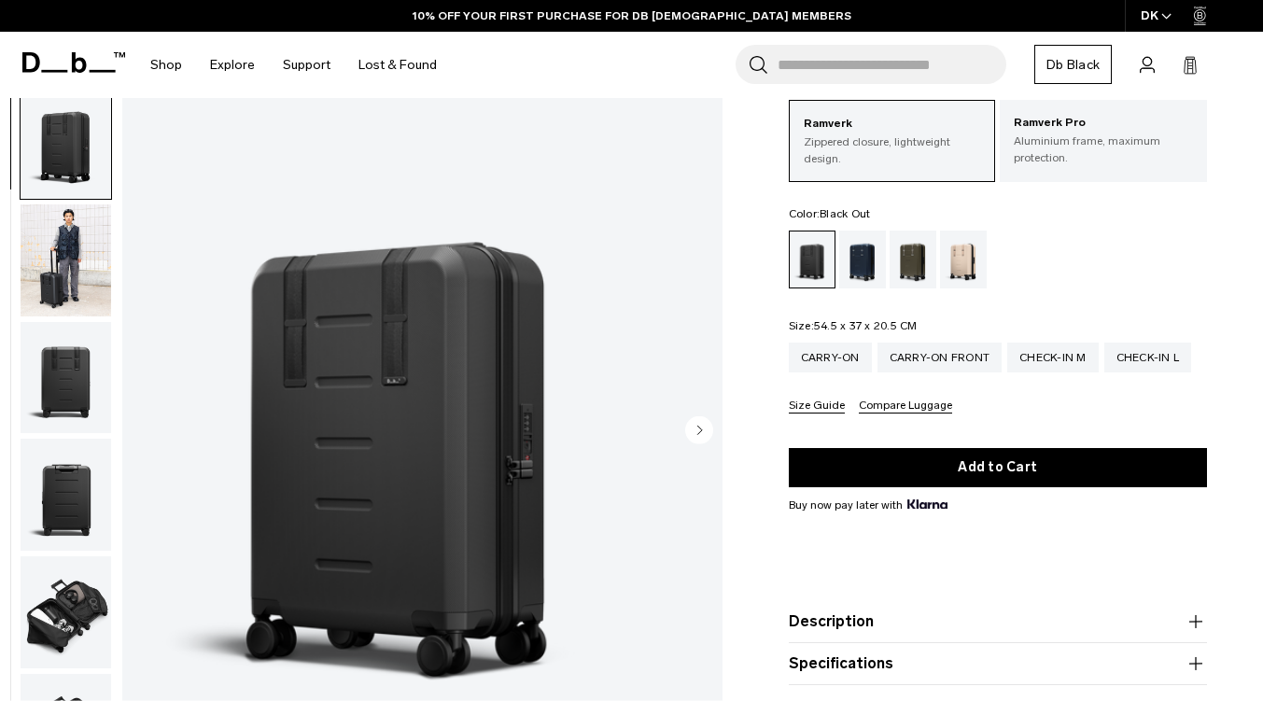
scroll to position [187, 0]
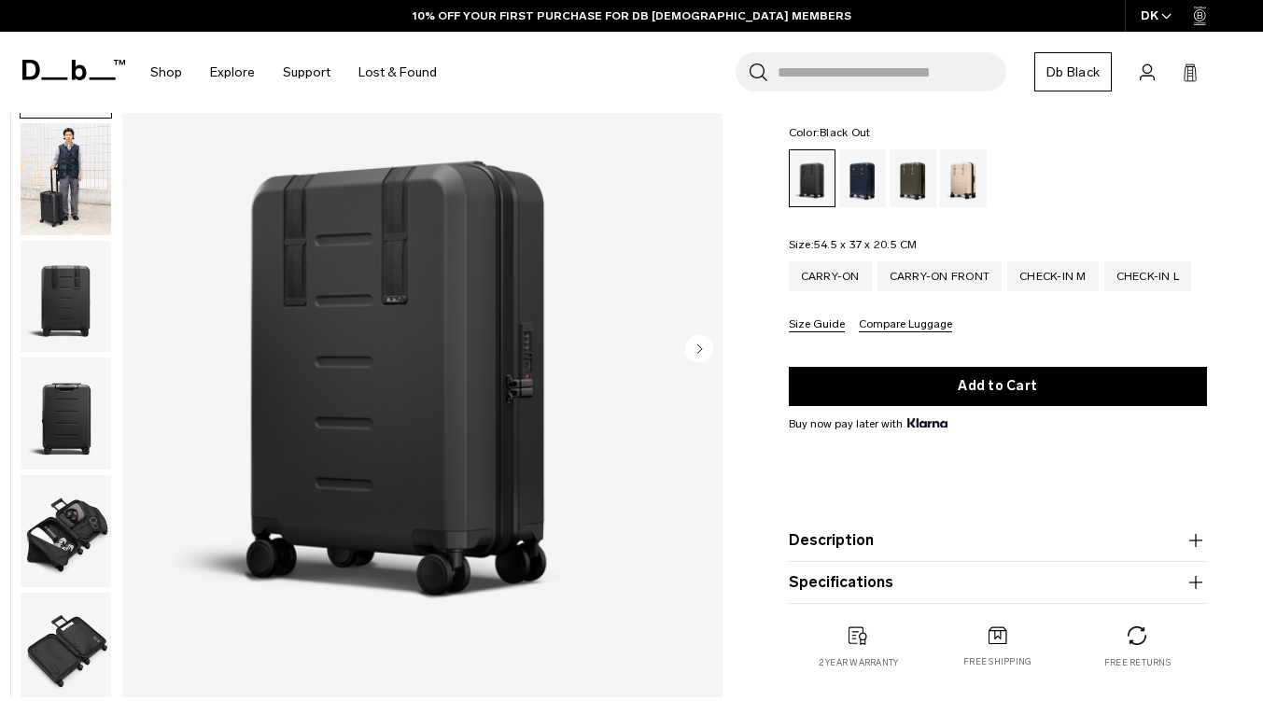
click at [105, 639] on img "button" at bounding box center [66, 649] width 91 height 112
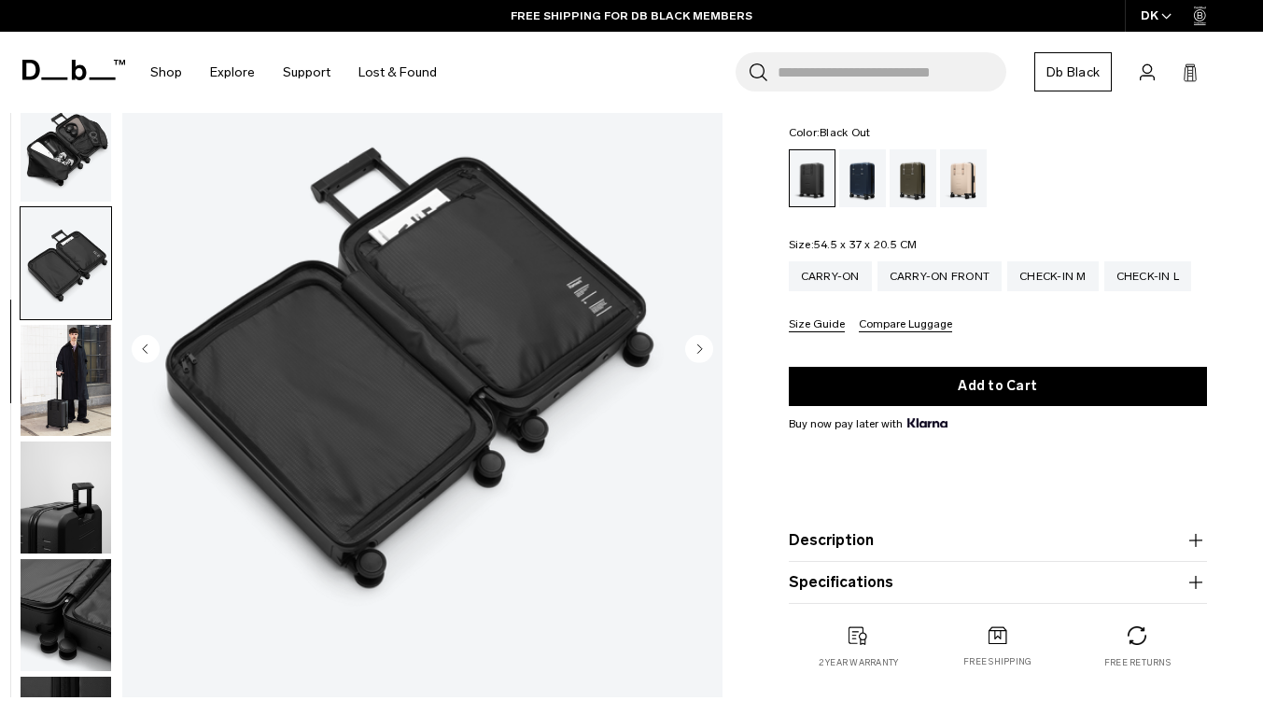
scroll to position [587, 0]
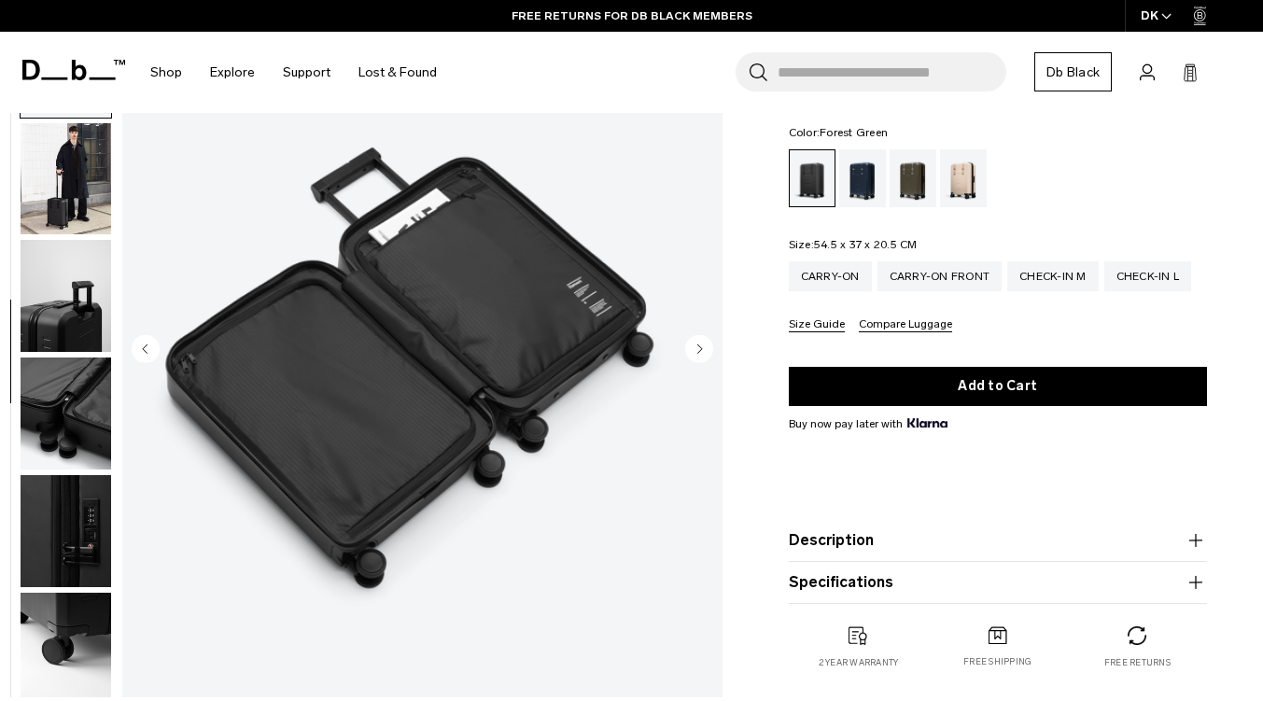
click at [919, 175] on div "Forest Green" at bounding box center [914, 178] width 48 height 58
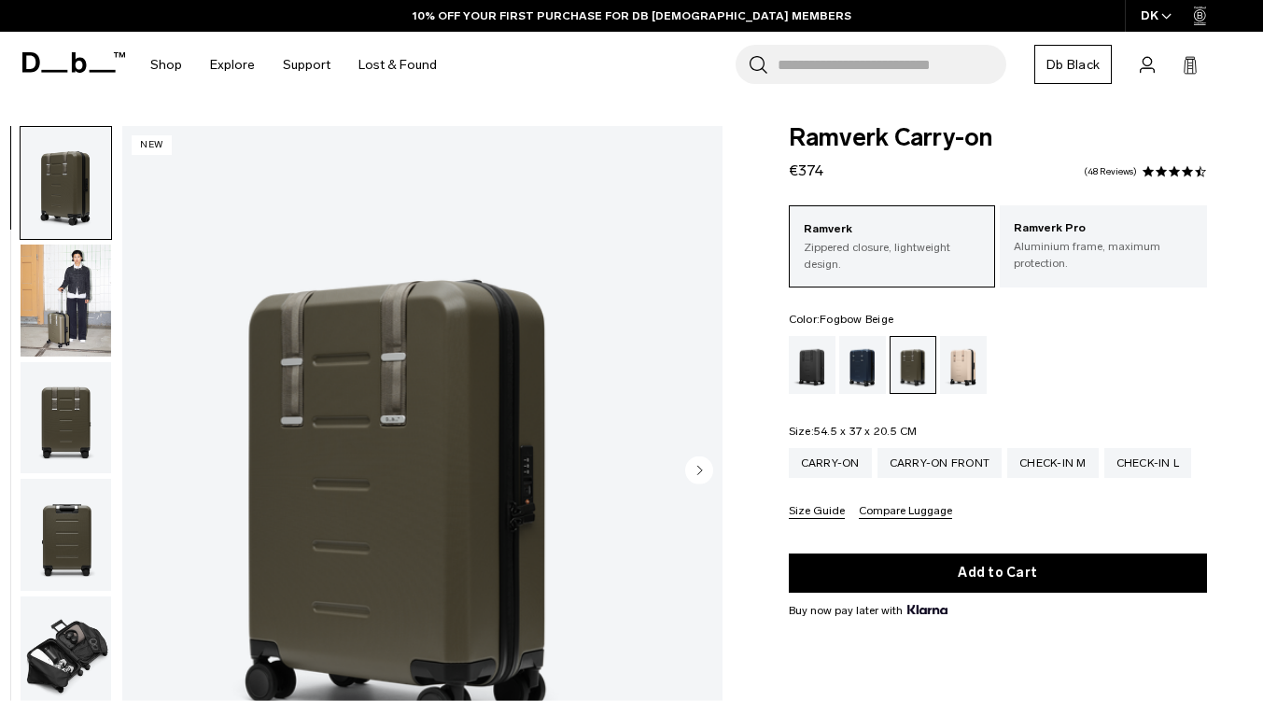
click at [958, 364] on div "Fogbow Beige" at bounding box center [964, 365] width 48 height 58
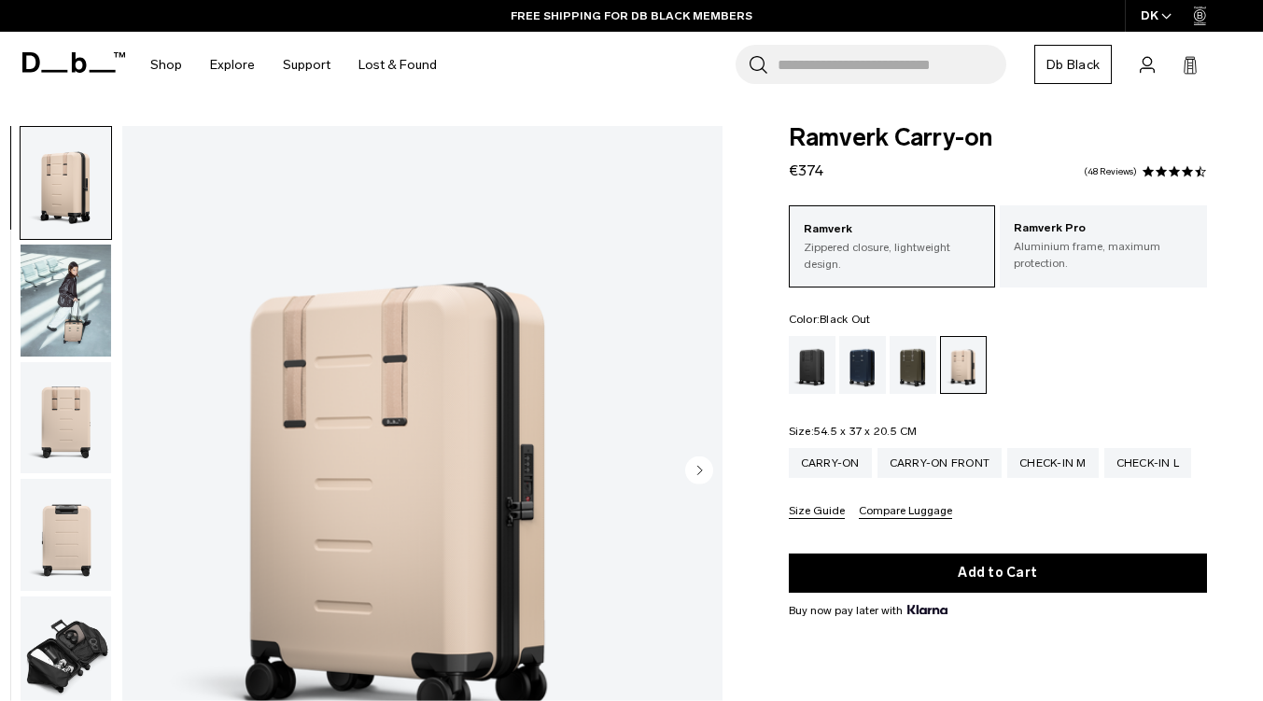
click at [807, 371] on div "Black Out" at bounding box center [813, 365] width 48 height 58
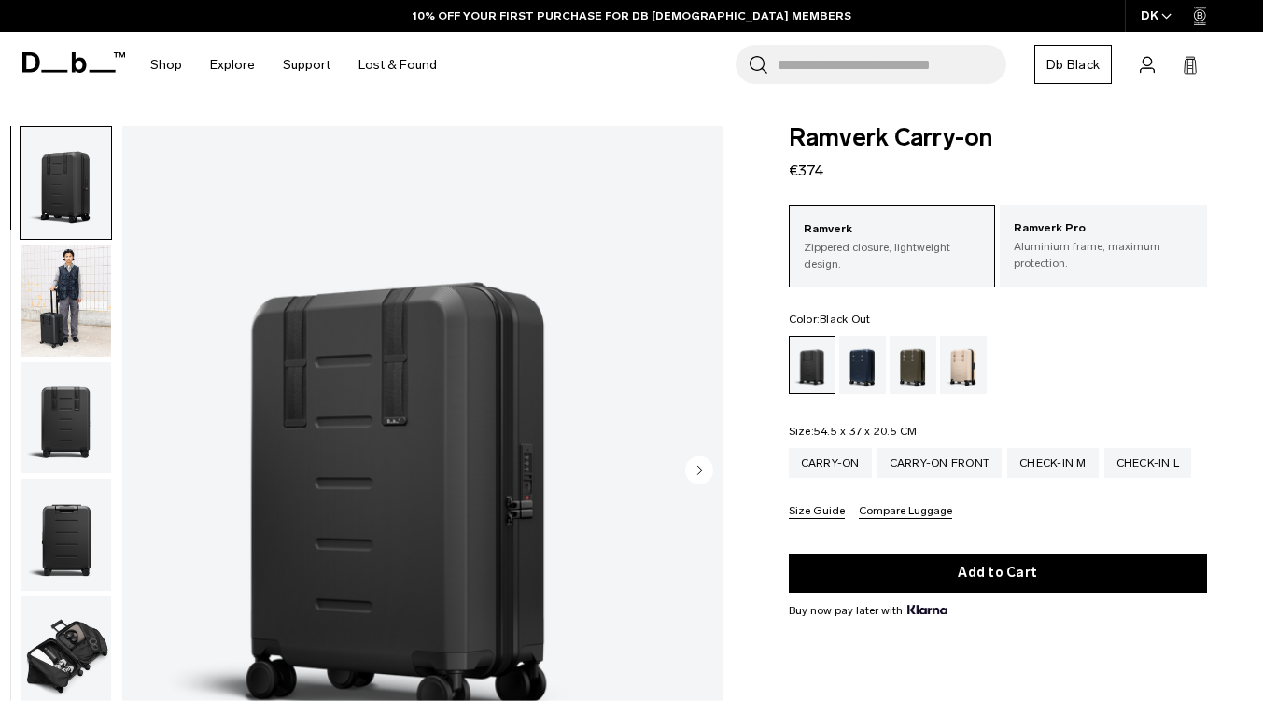
click at [1077, 564] on button "Add to Cart" at bounding box center [998, 573] width 418 height 39
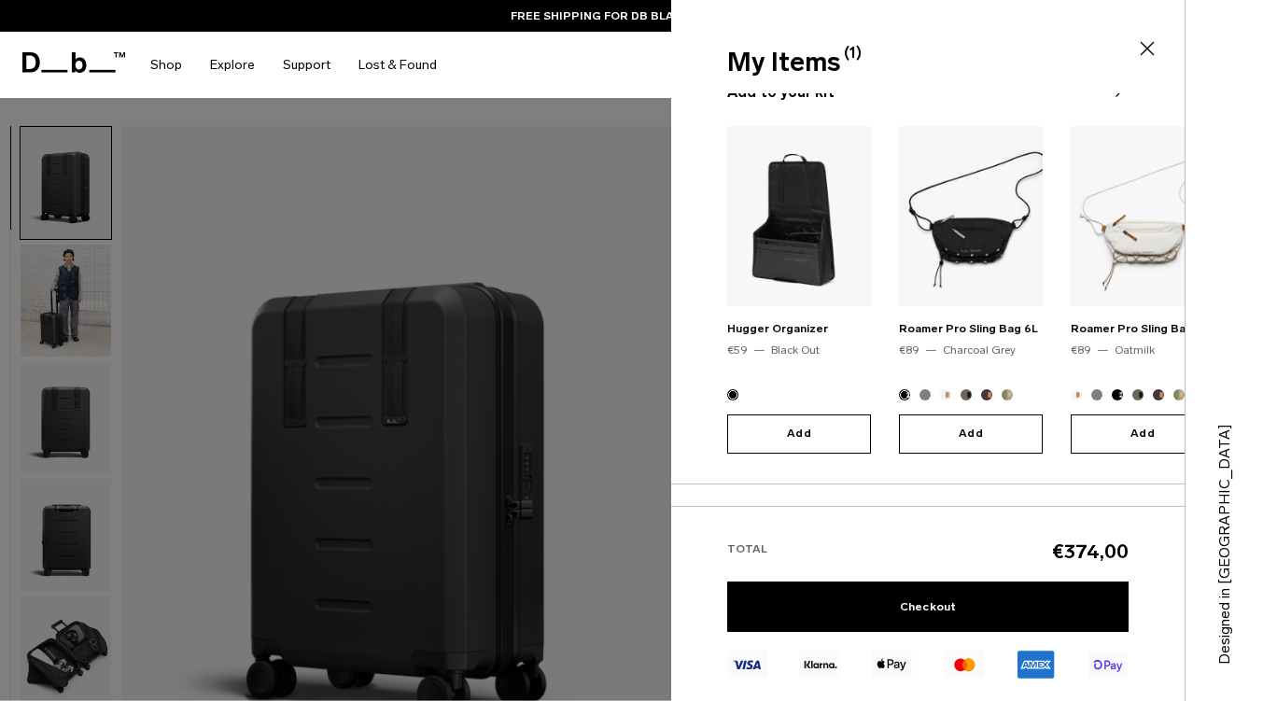
scroll to position [172, 0]
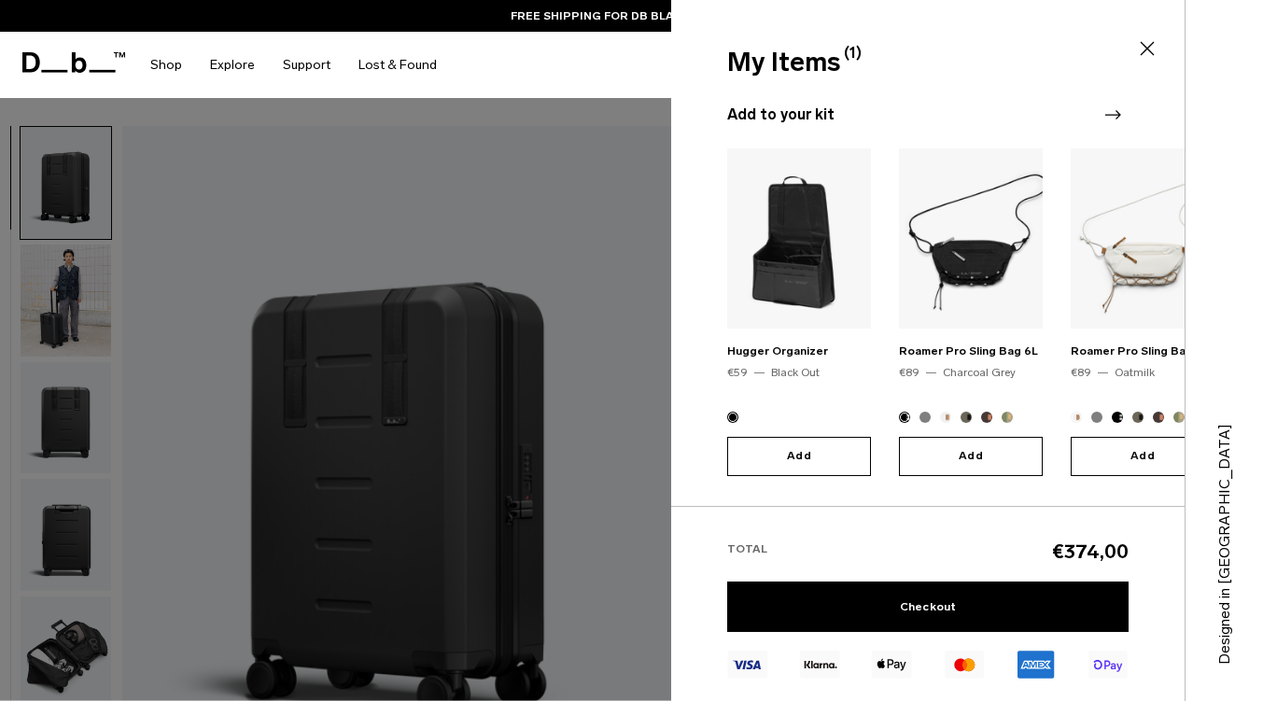
click at [1119, 111] on icon "Next slide" at bounding box center [1113, 115] width 22 height 22
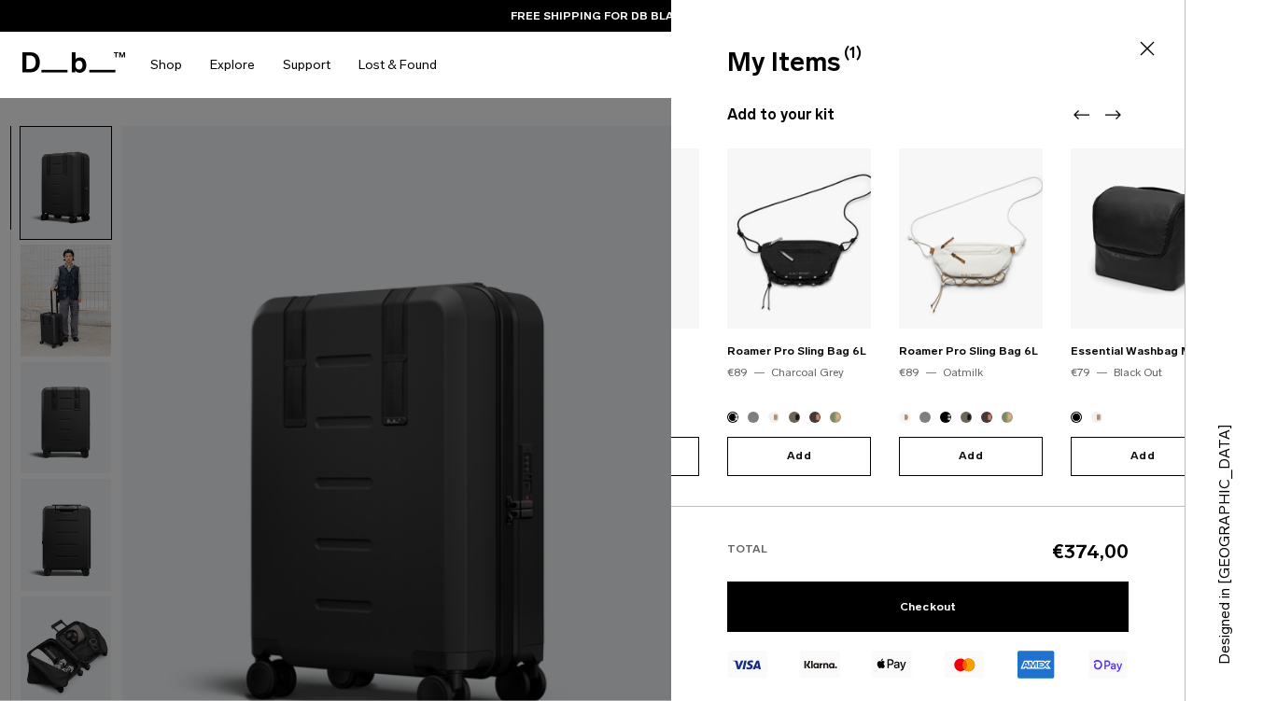
click at [1119, 111] on icon "Next slide" at bounding box center [1113, 115] width 22 height 22
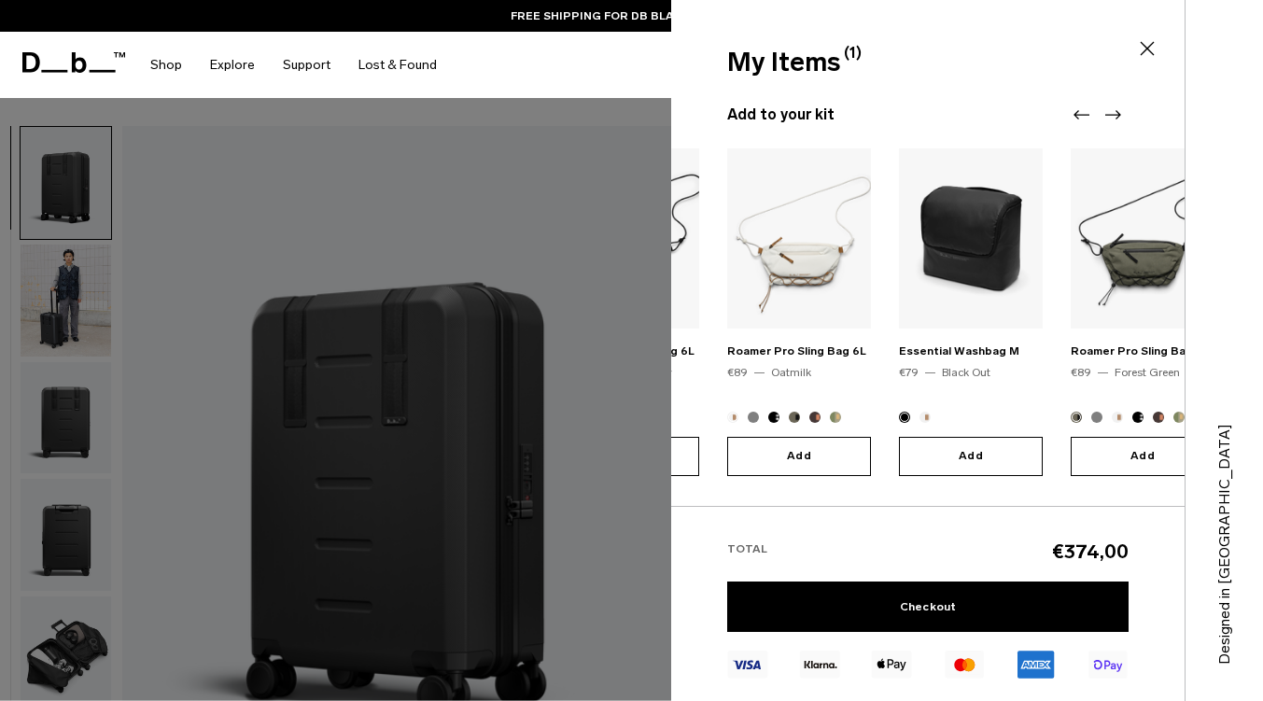
click at [1119, 111] on icon "Next slide" at bounding box center [1113, 115] width 22 height 22
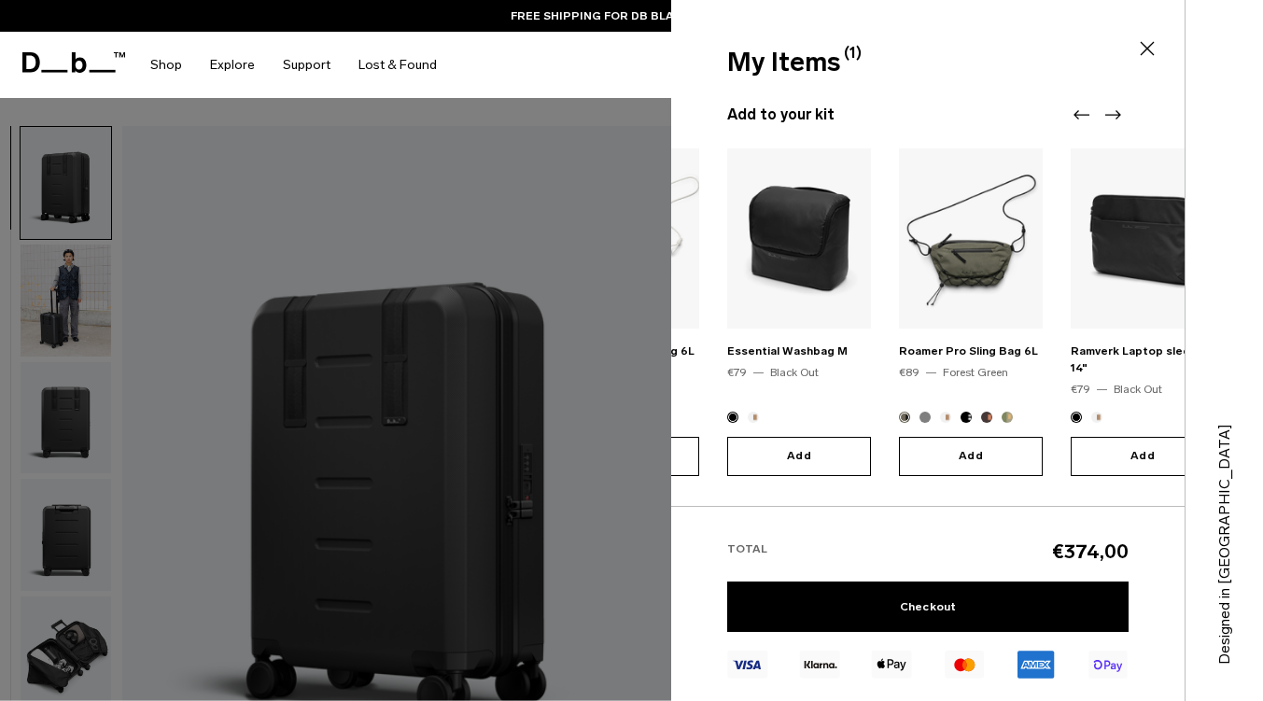
click at [1119, 111] on icon "Next slide" at bounding box center [1113, 115] width 22 height 22
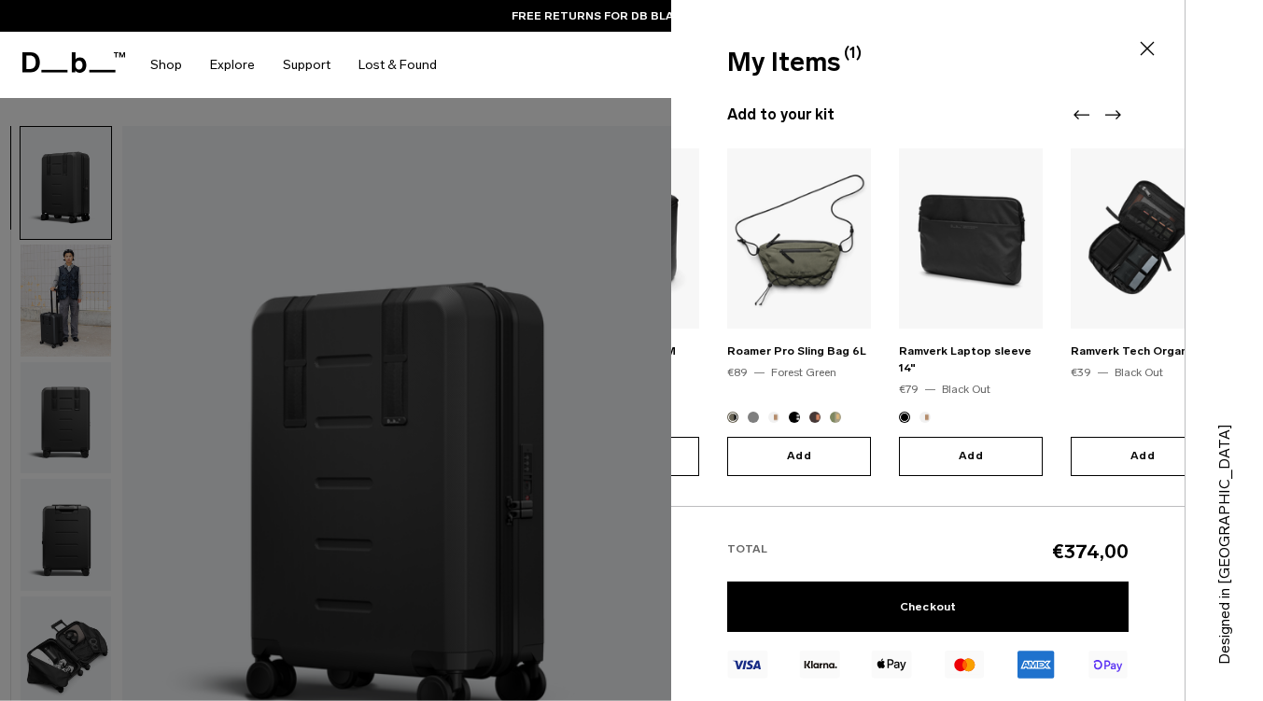
click at [1119, 111] on icon "Next slide" at bounding box center [1113, 115] width 22 height 22
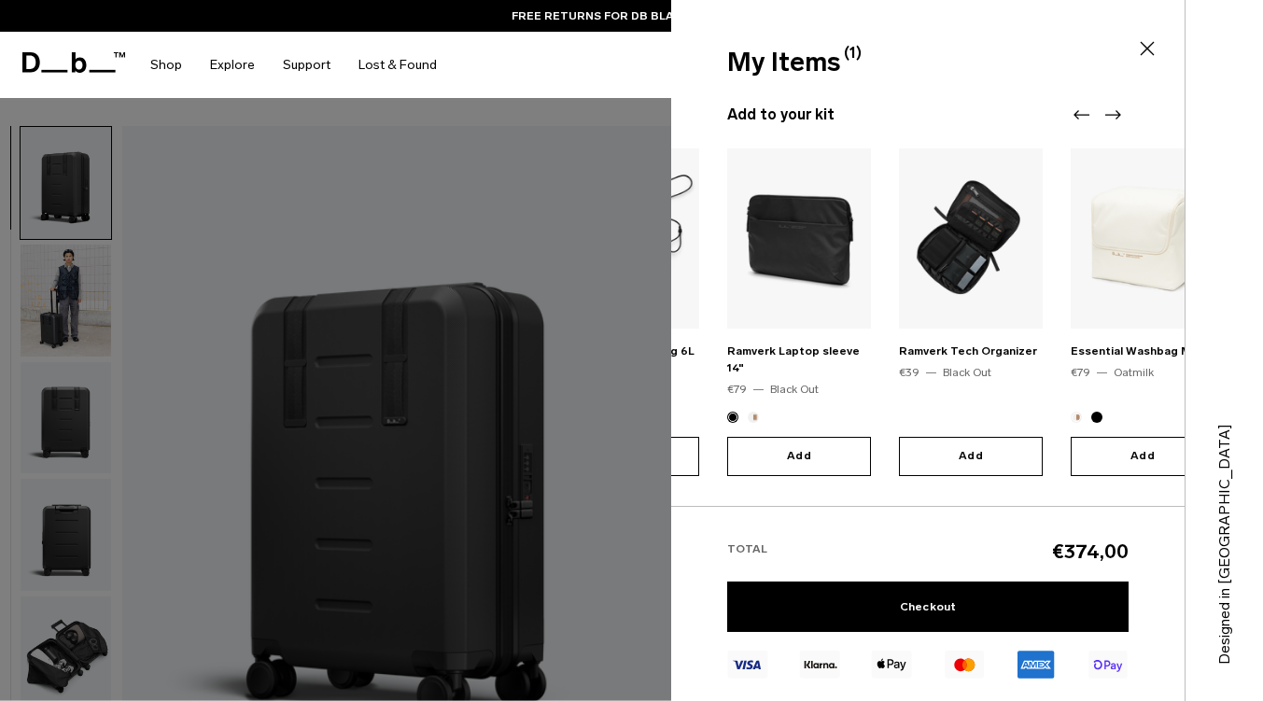
click at [1119, 111] on icon "Next slide" at bounding box center [1113, 115] width 22 height 22
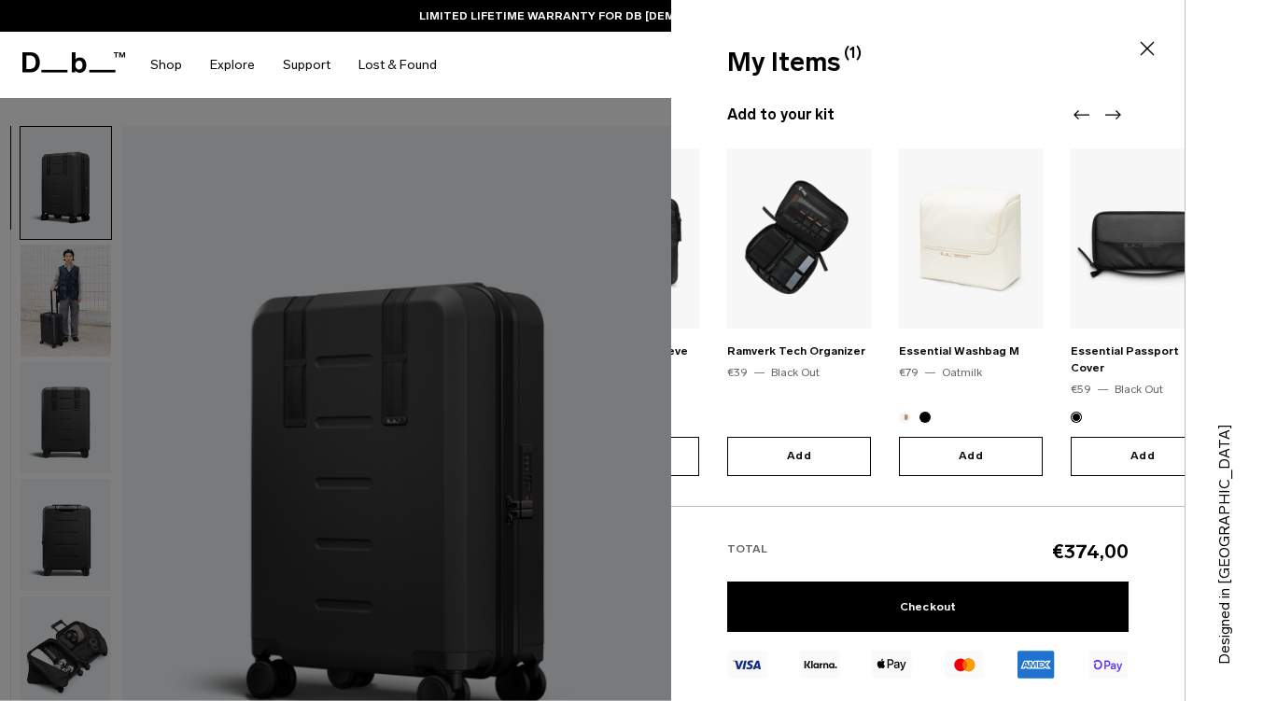
click at [796, 264] on img at bounding box center [799, 238] width 144 height 180
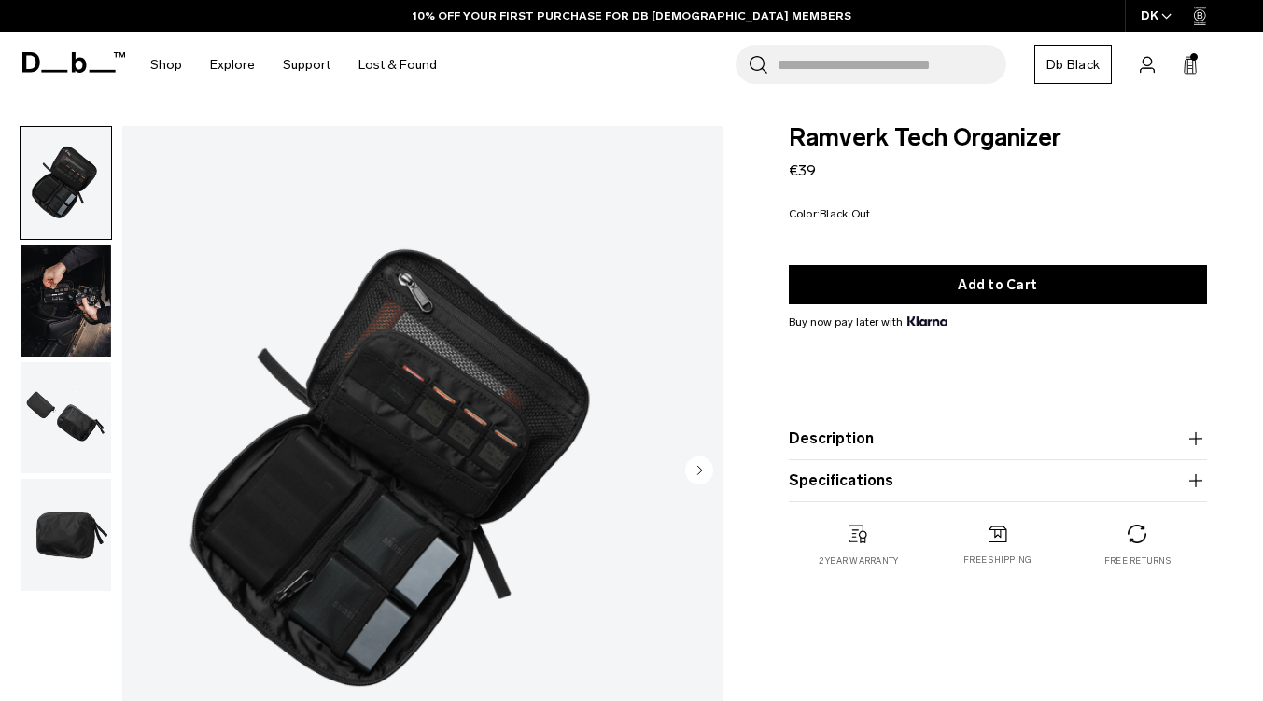
click at [88, 308] on img "button" at bounding box center [66, 301] width 91 height 112
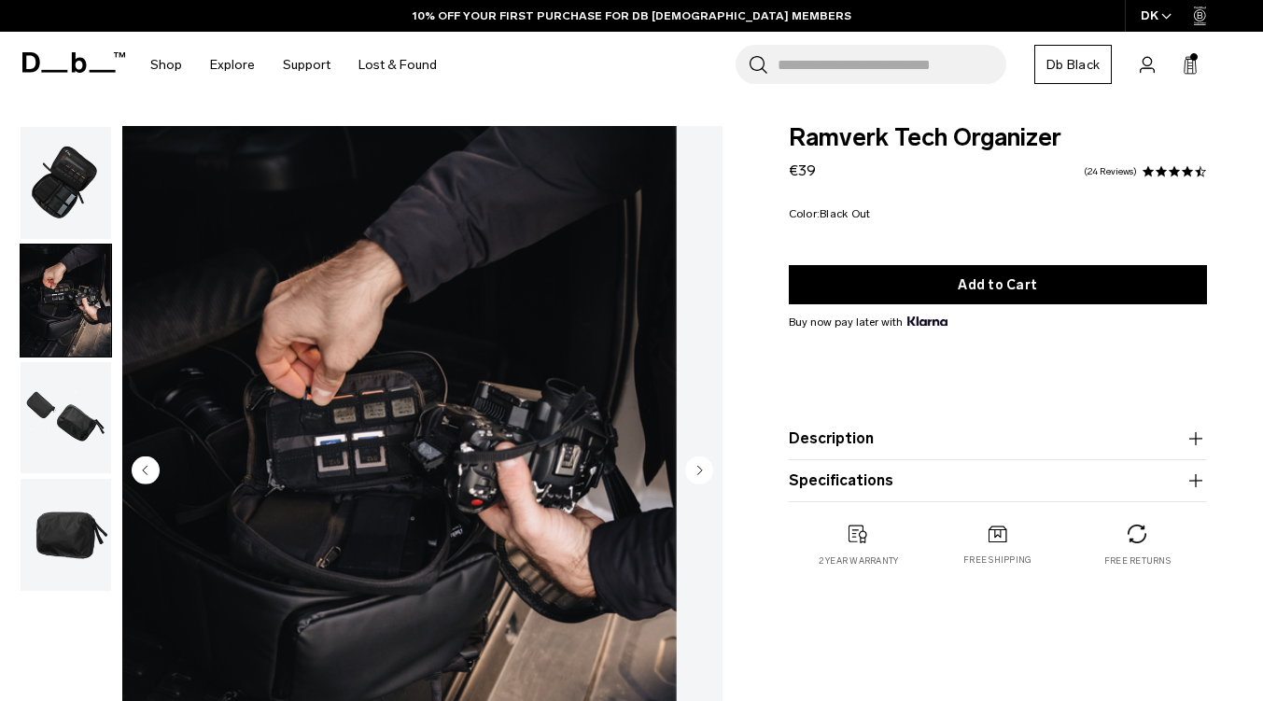
click at [110, 415] on img "button" at bounding box center [66, 418] width 91 height 112
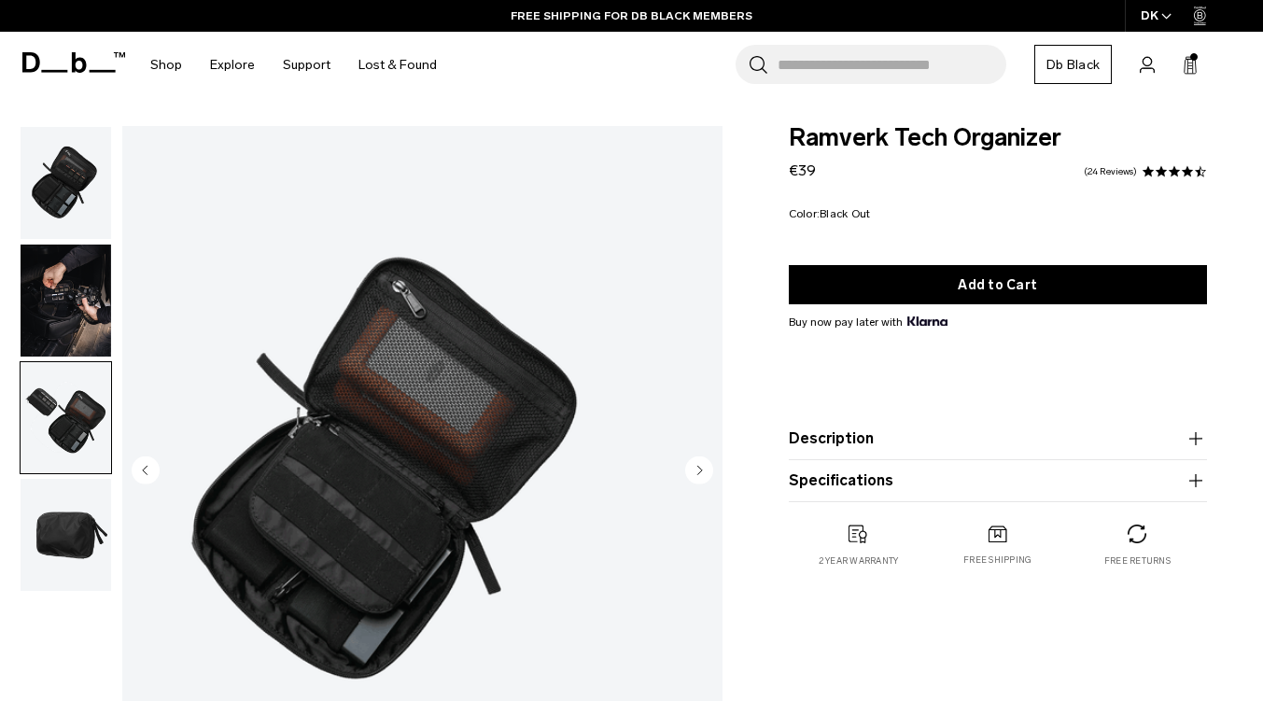
click at [102, 544] on img "button" at bounding box center [66, 535] width 91 height 112
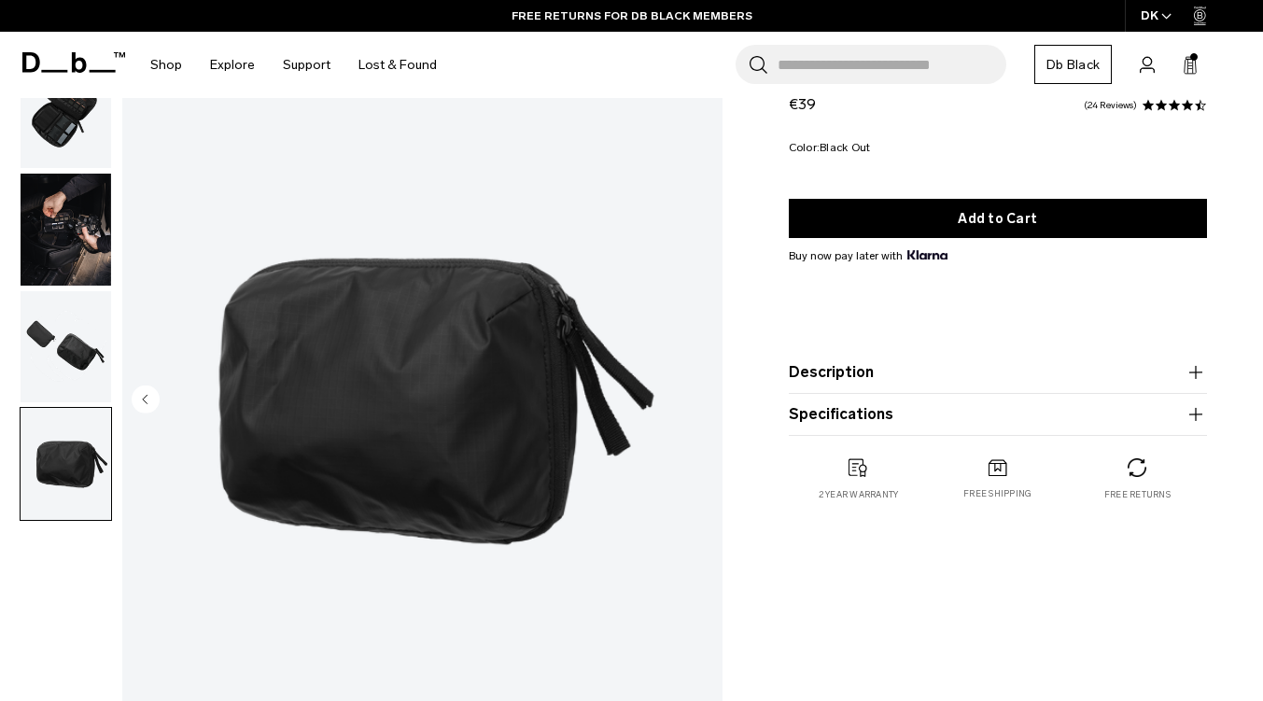
scroll to position [93, 0]
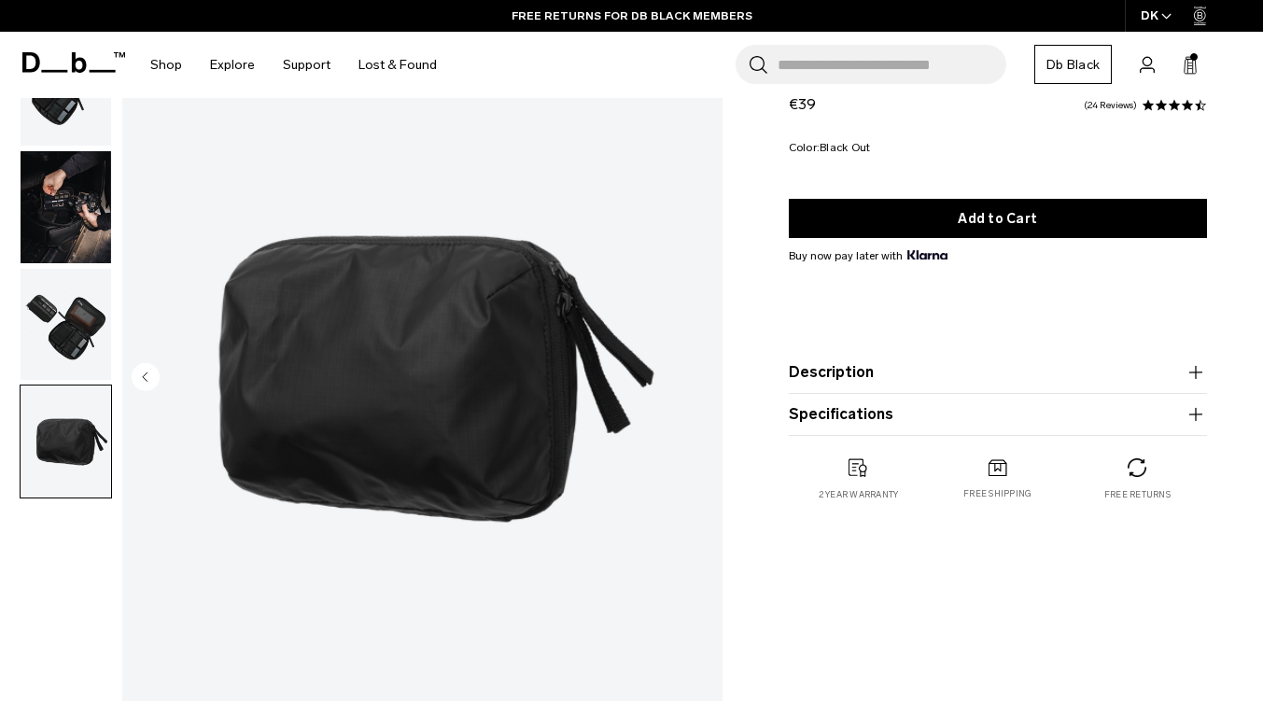
click at [1094, 70] on link "Db Black" at bounding box center [1072, 64] width 77 height 39
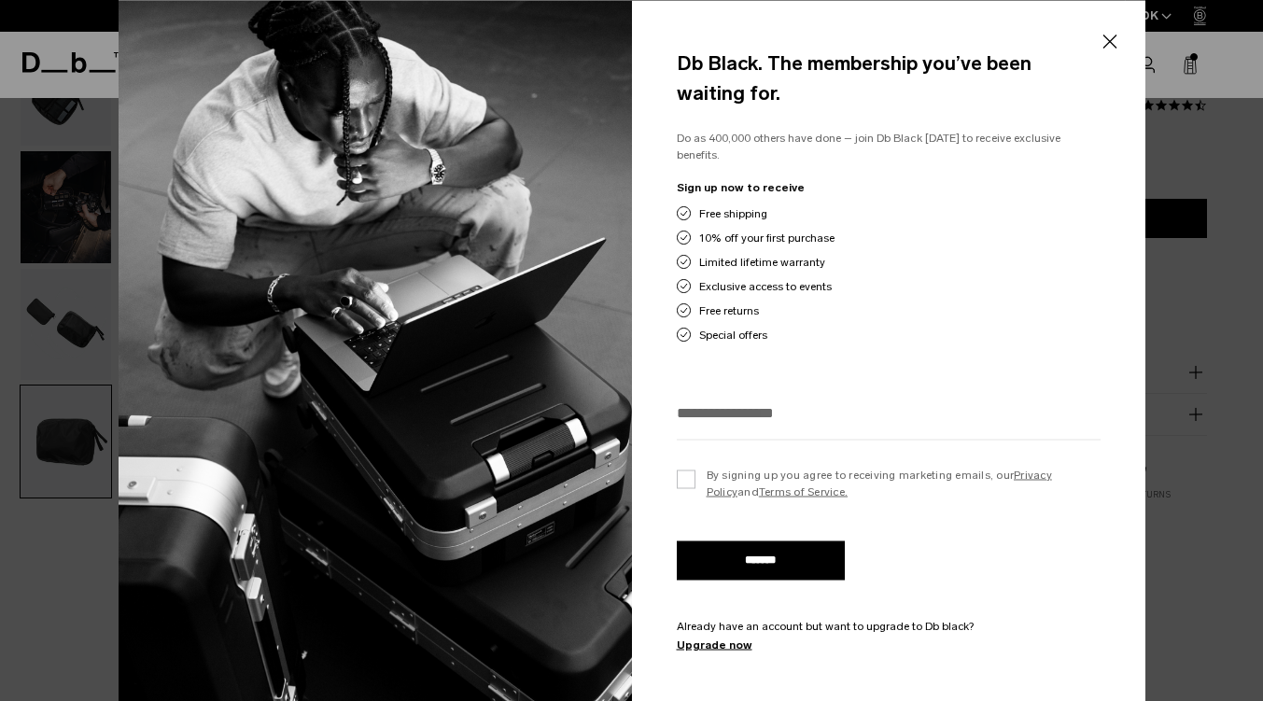
click at [1111, 39] on button "Close" at bounding box center [1109, 41] width 23 height 39
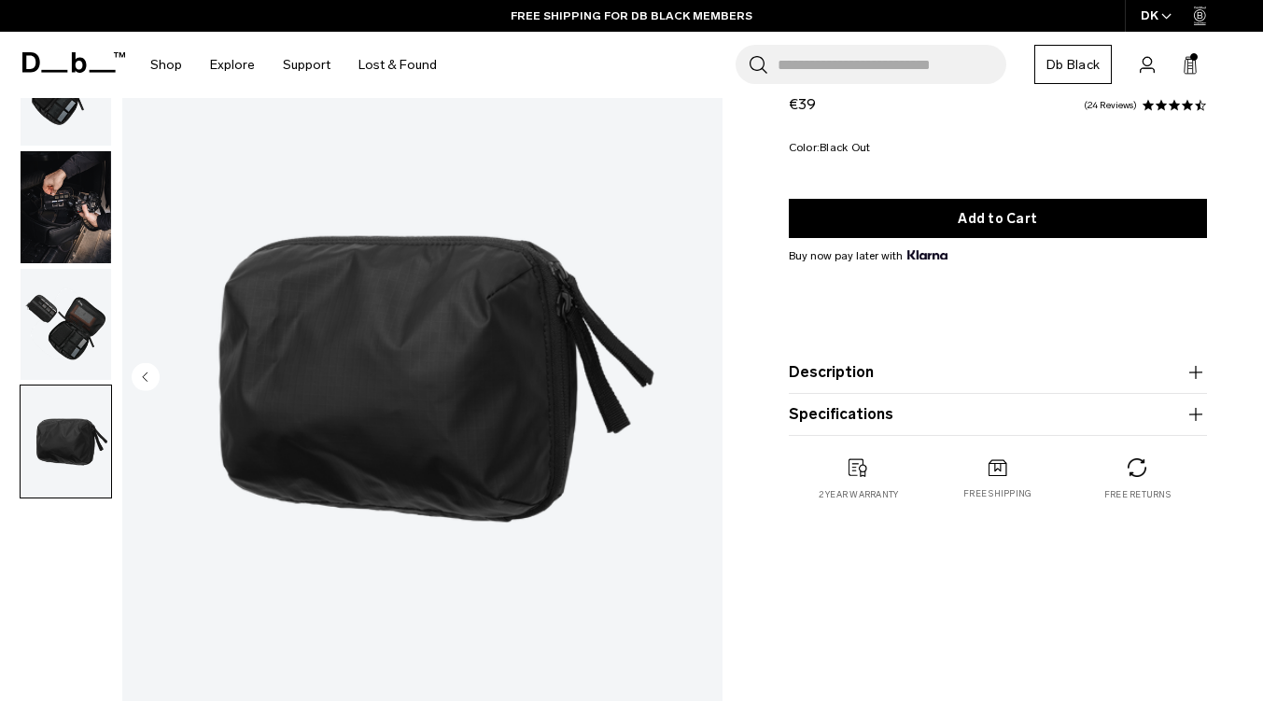
click at [1189, 63] on rect at bounding box center [1191, 63] width 5 height 1
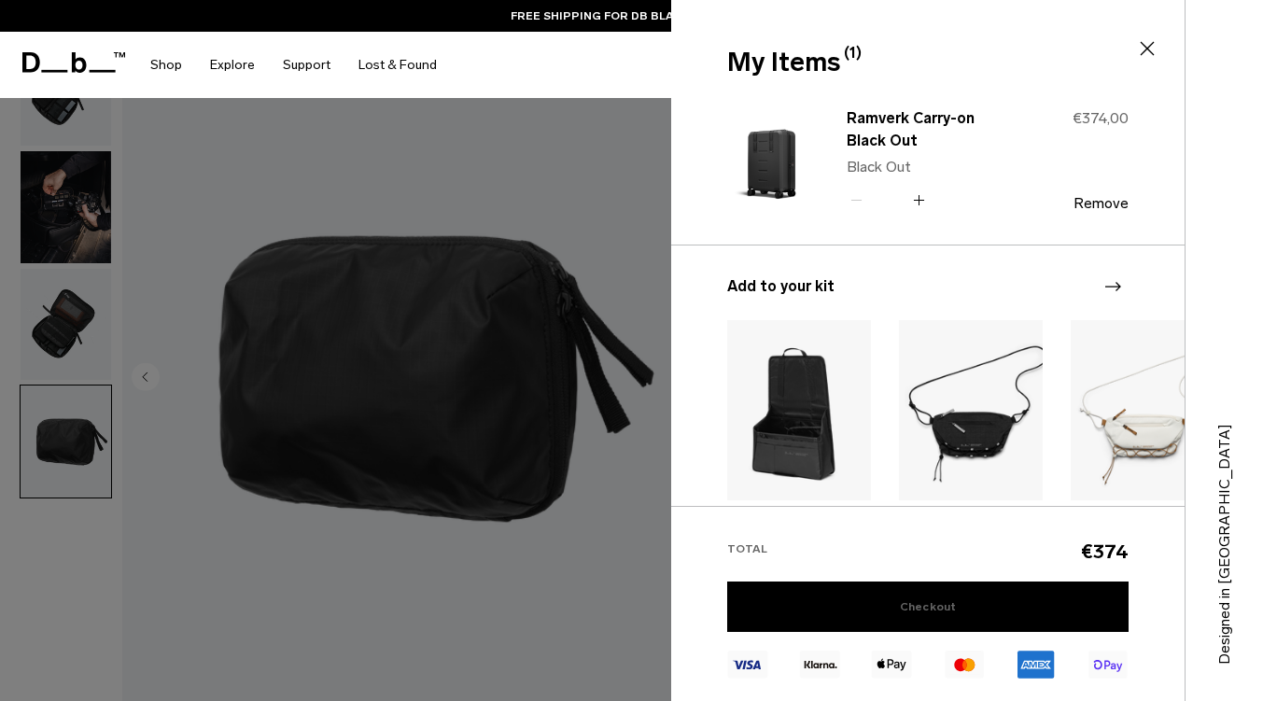
click at [953, 610] on link "Checkout" at bounding box center [927, 607] width 401 height 50
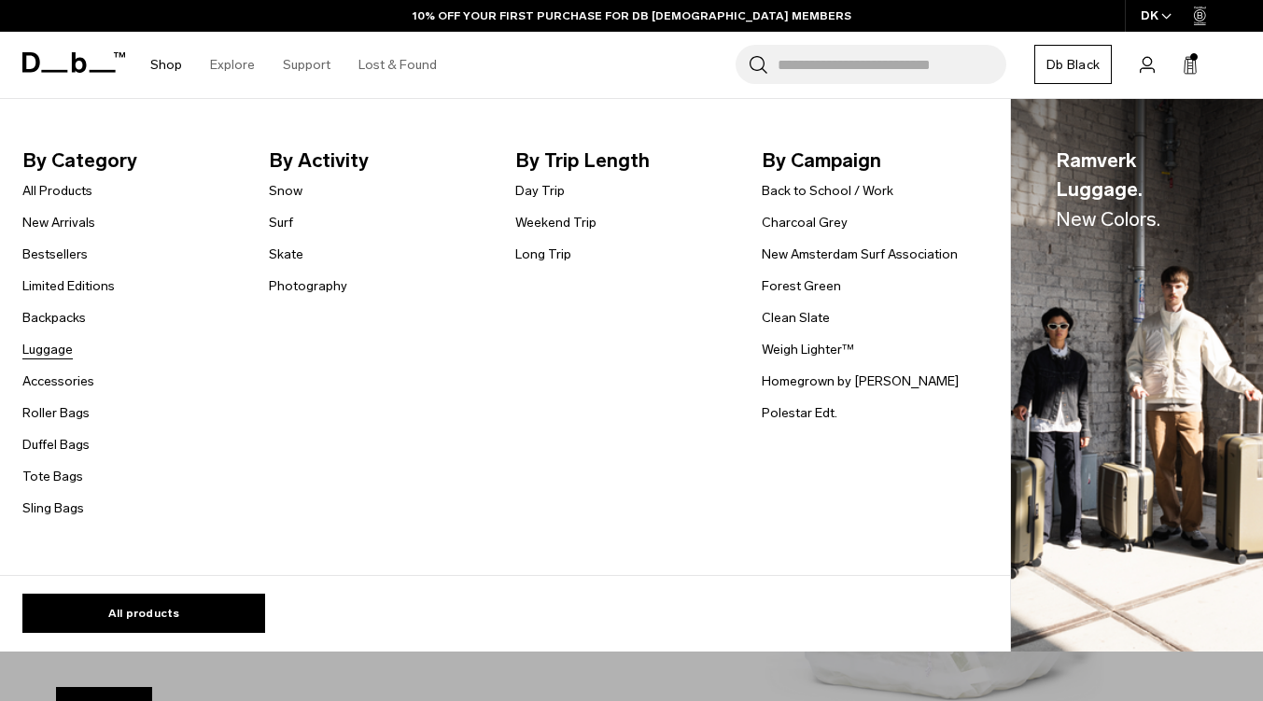
click at [60, 347] on link "Luggage" at bounding box center [47, 350] width 50 height 20
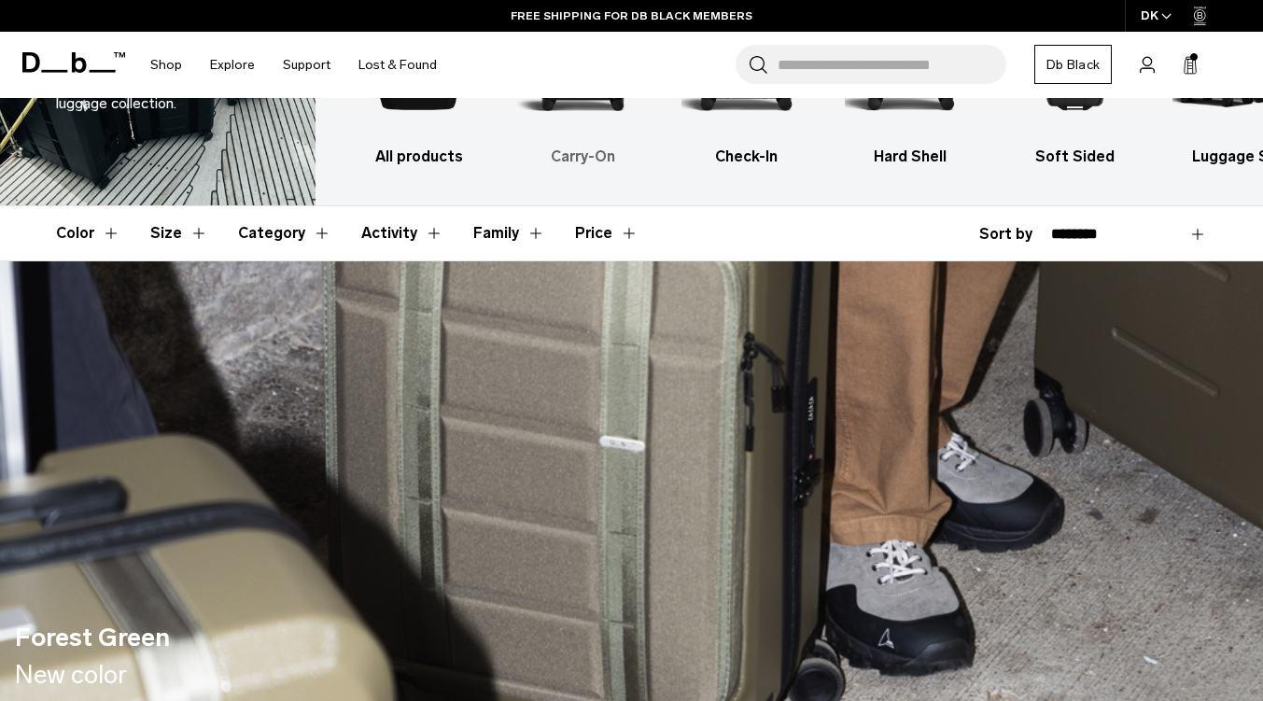
click at [561, 117] on img "2 / 6" at bounding box center [583, 37] width 132 height 197
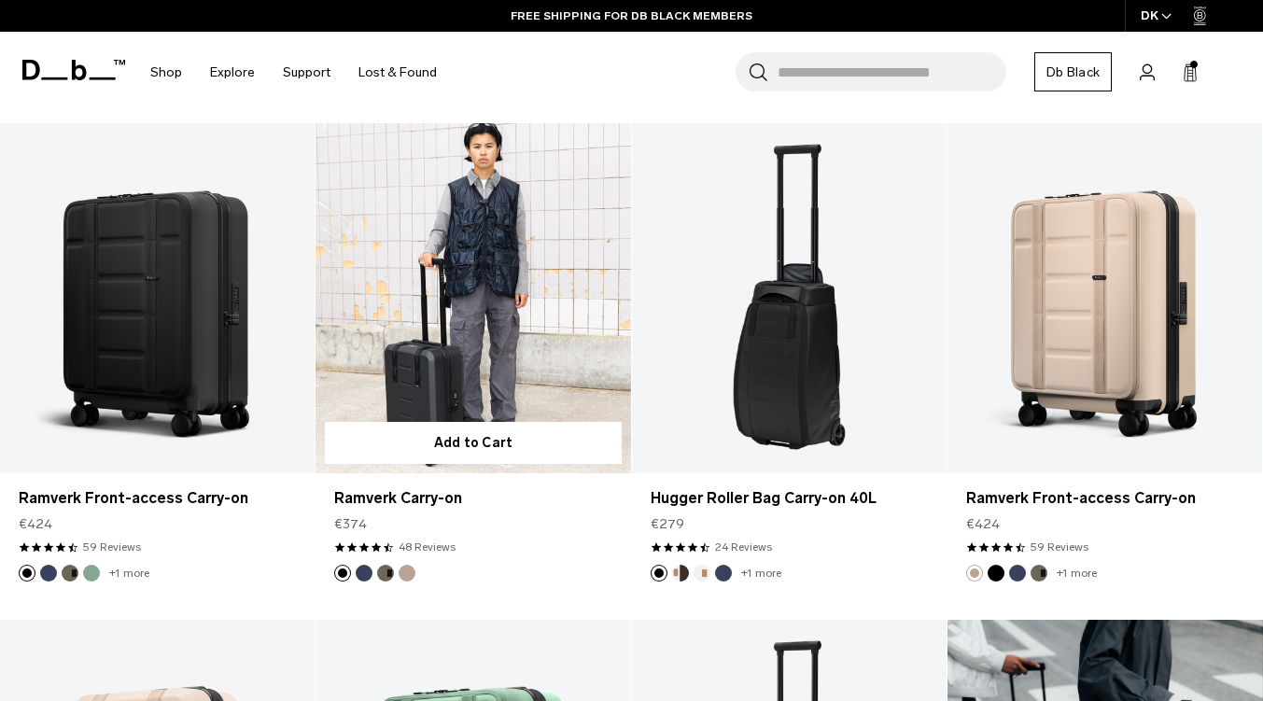
scroll to position [840, 0]
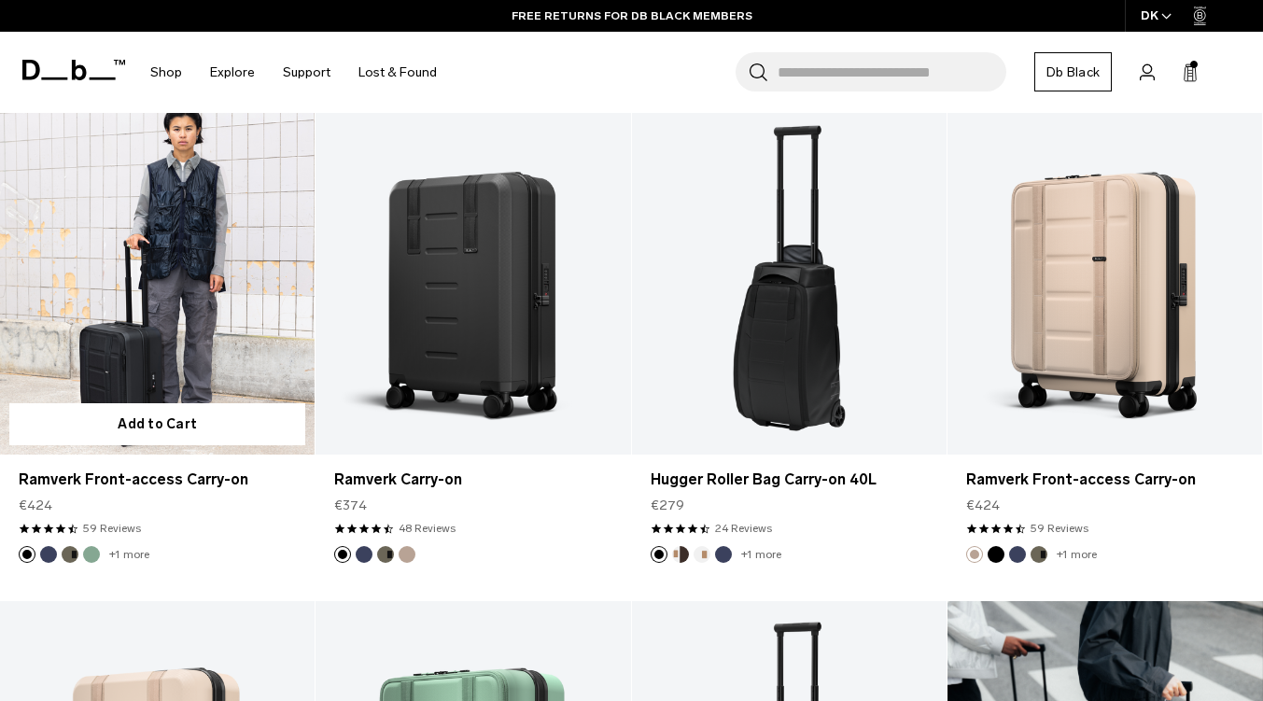
click at [94, 554] on button "Green Ray" at bounding box center [91, 554] width 17 height 17
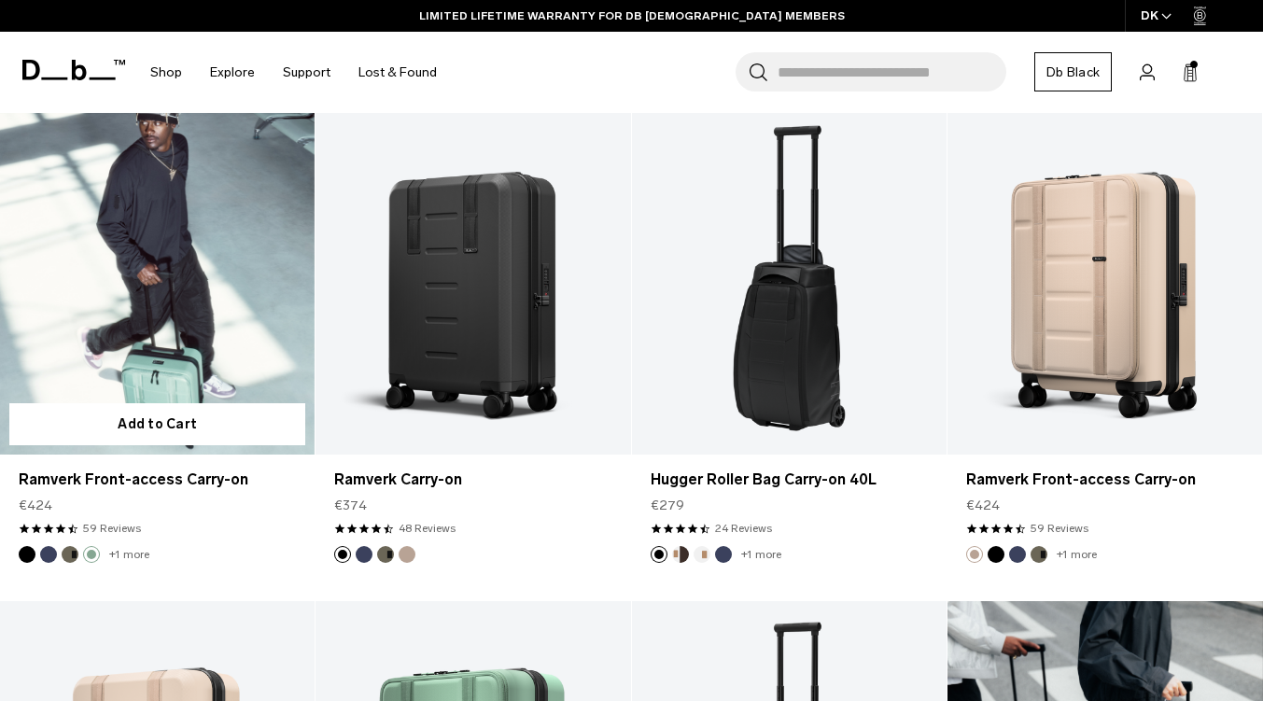
click at [179, 327] on link "Ramverk Front-access Carry-on Green Ray" at bounding box center [157, 280] width 315 height 350
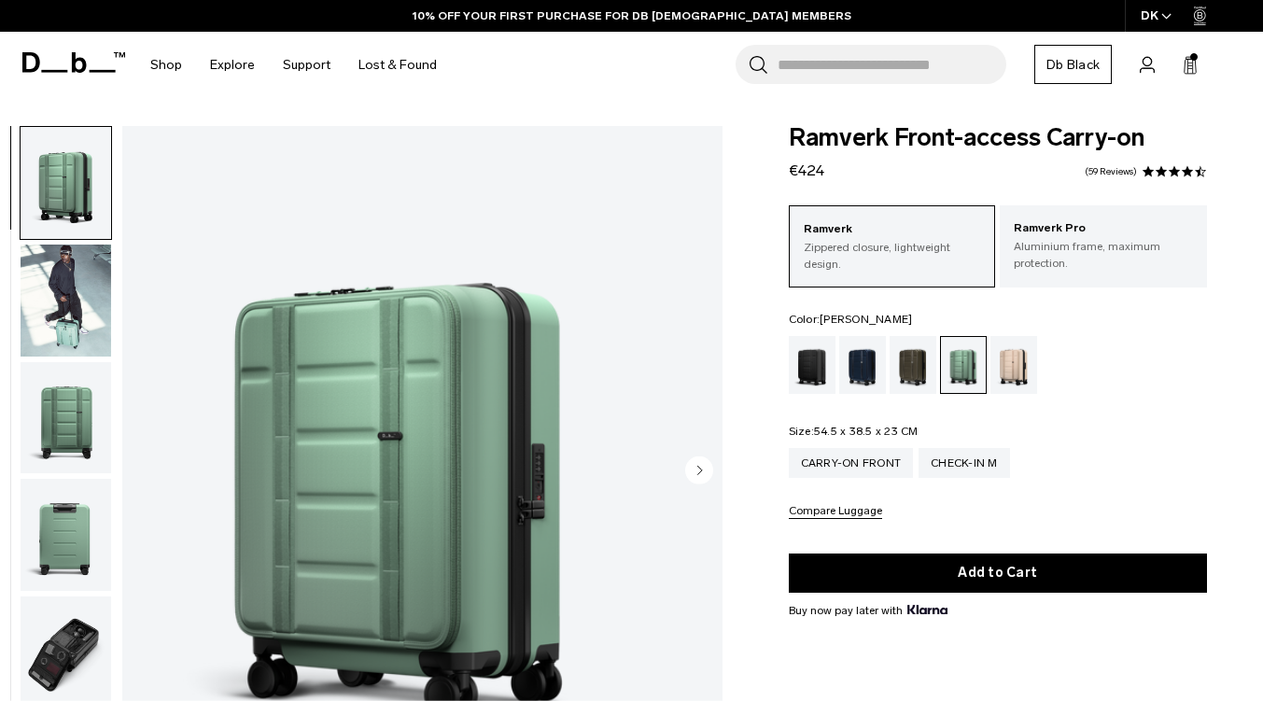
click at [111, 656] on img "button" at bounding box center [66, 653] width 91 height 112
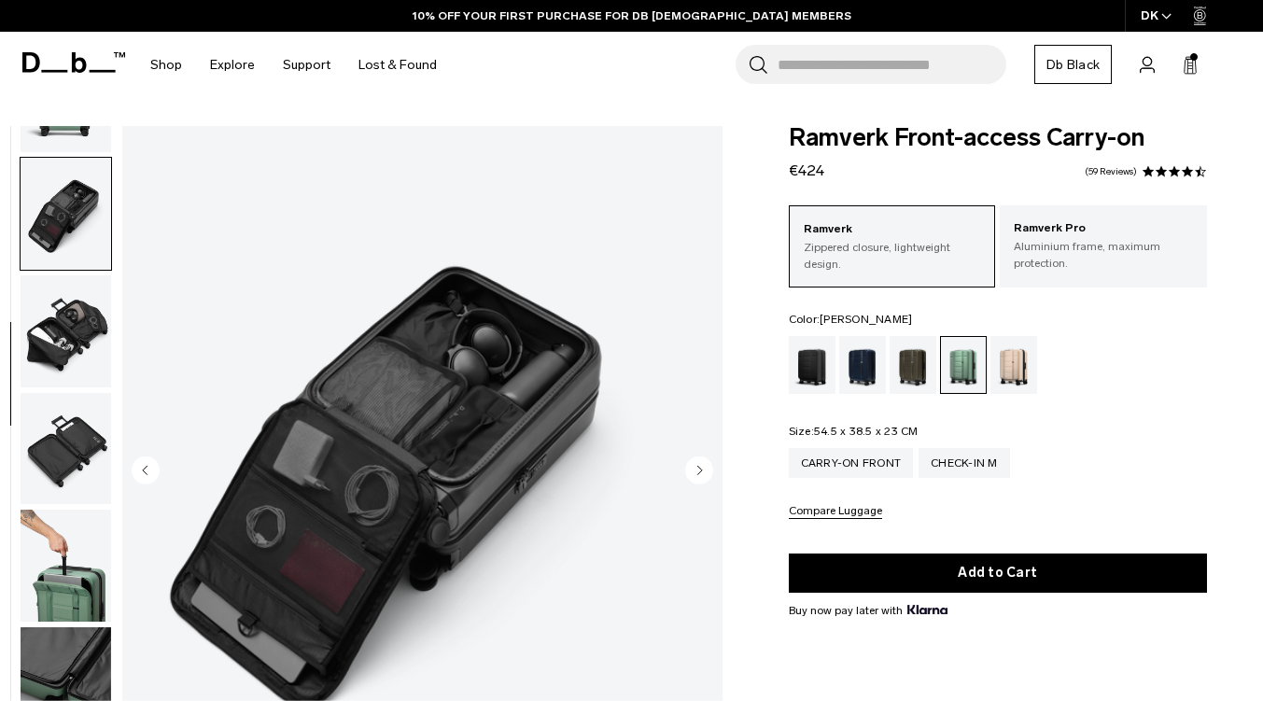
scroll to position [470, 0]
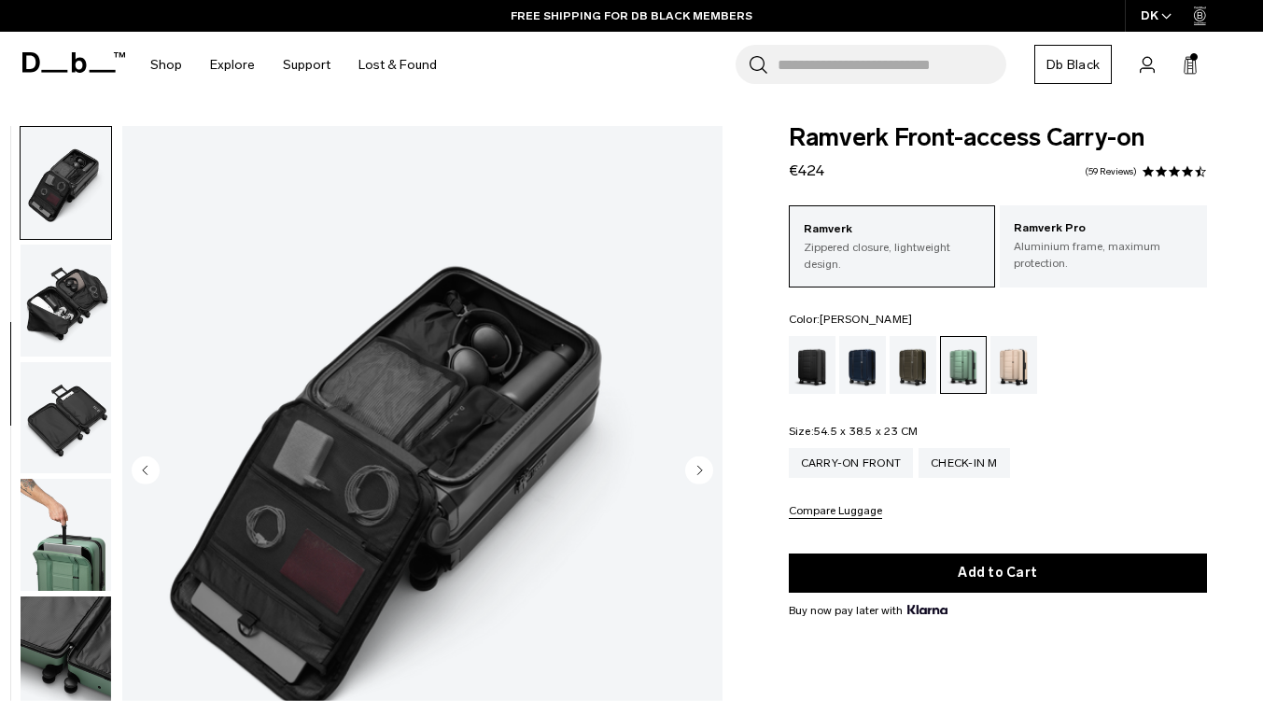
click at [111, 570] on img "button" at bounding box center [66, 535] width 91 height 112
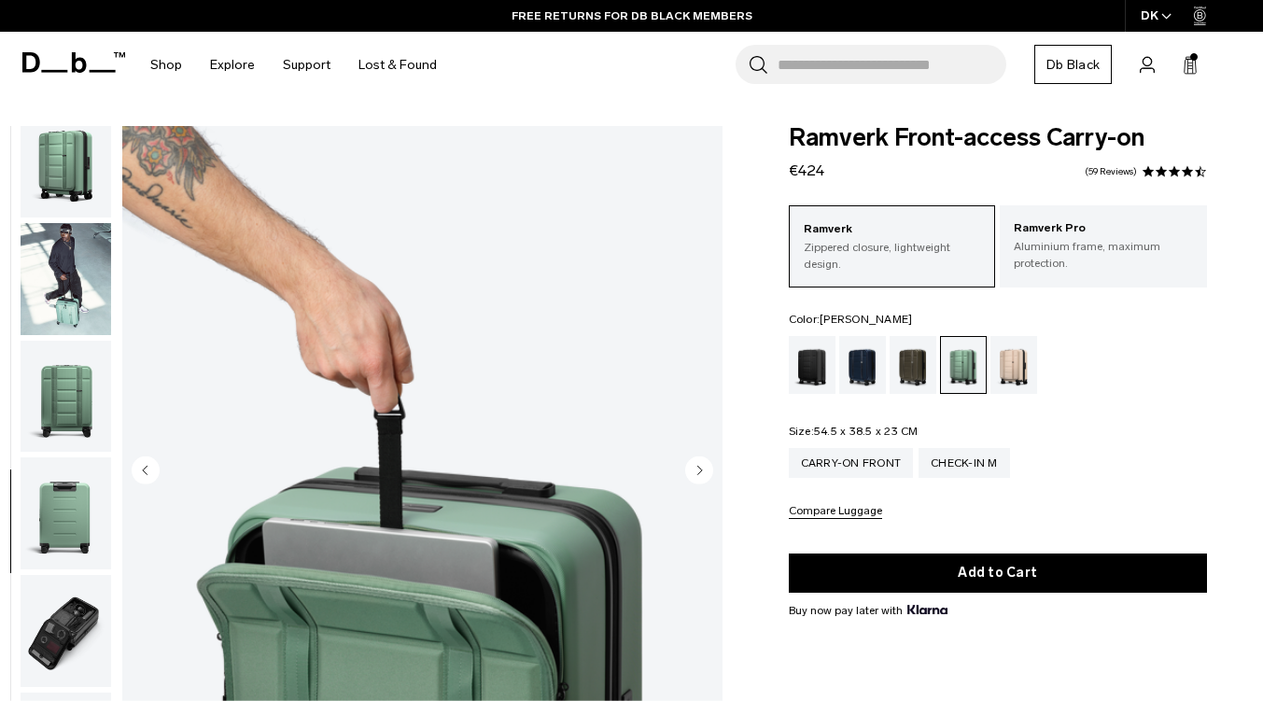
scroll to position [0, 0]
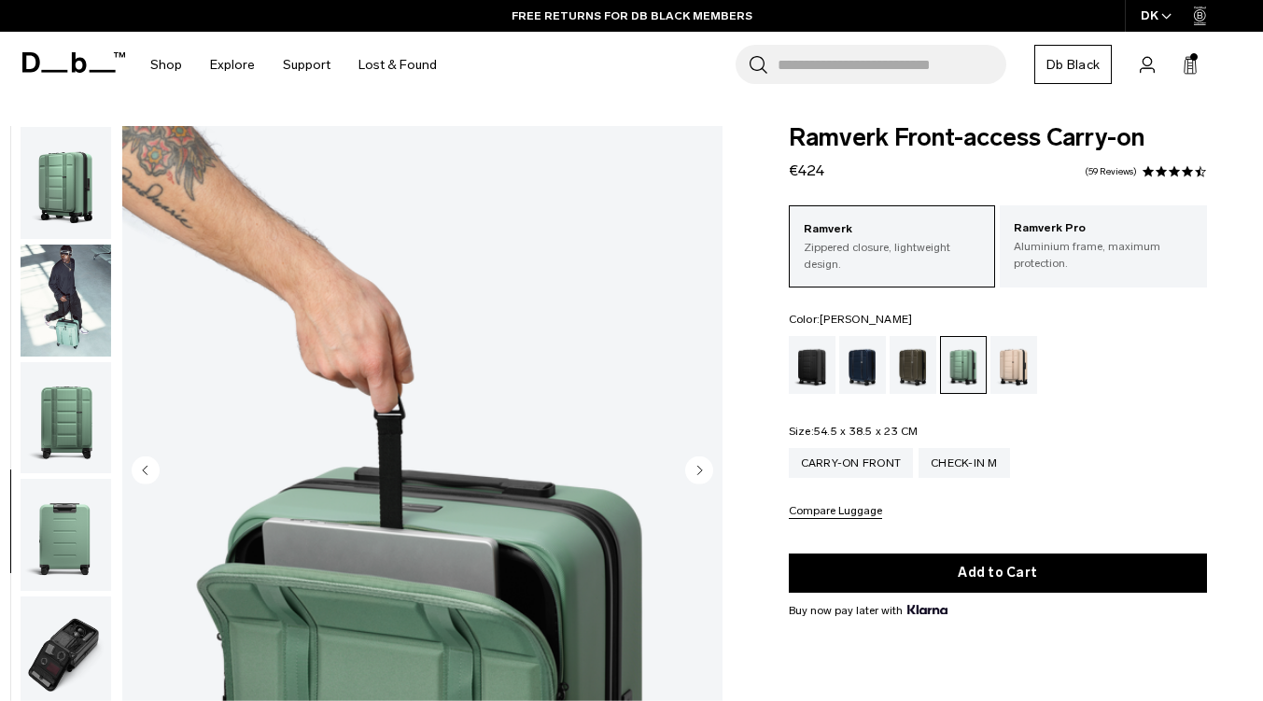
click at [109, 204] on img "button" at bounding box center [66, 183] width 91 height 112
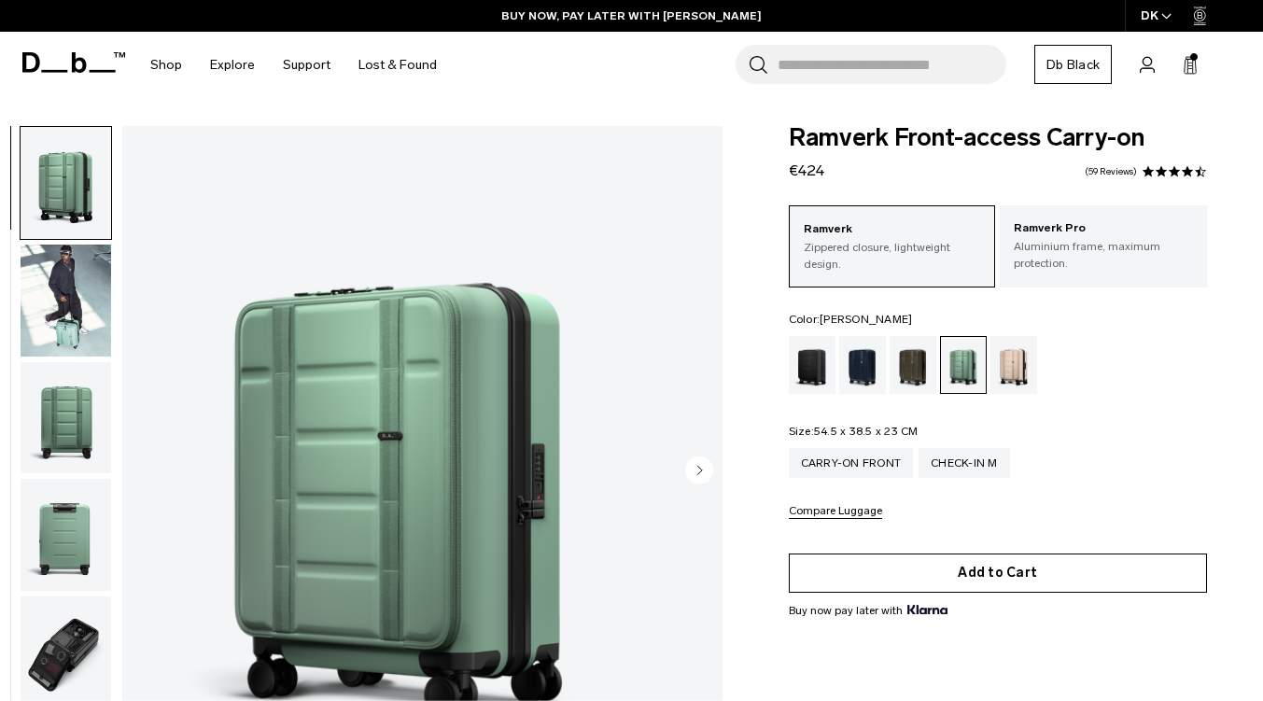
click at [995, 566] on button "Add to Cart" at bounding box center [998, 573] width 418 height 39
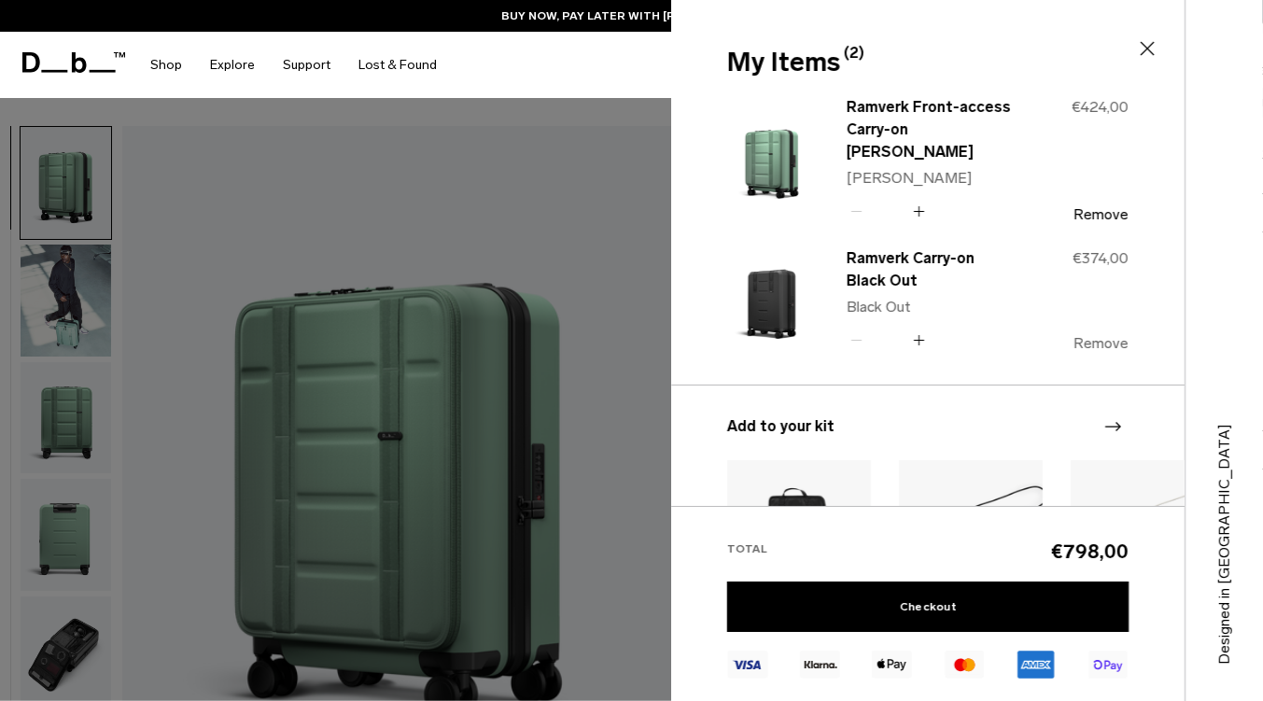
click at [1091, 341] on button "Remove" at bounding box center [1101, 343] width 55 height 17
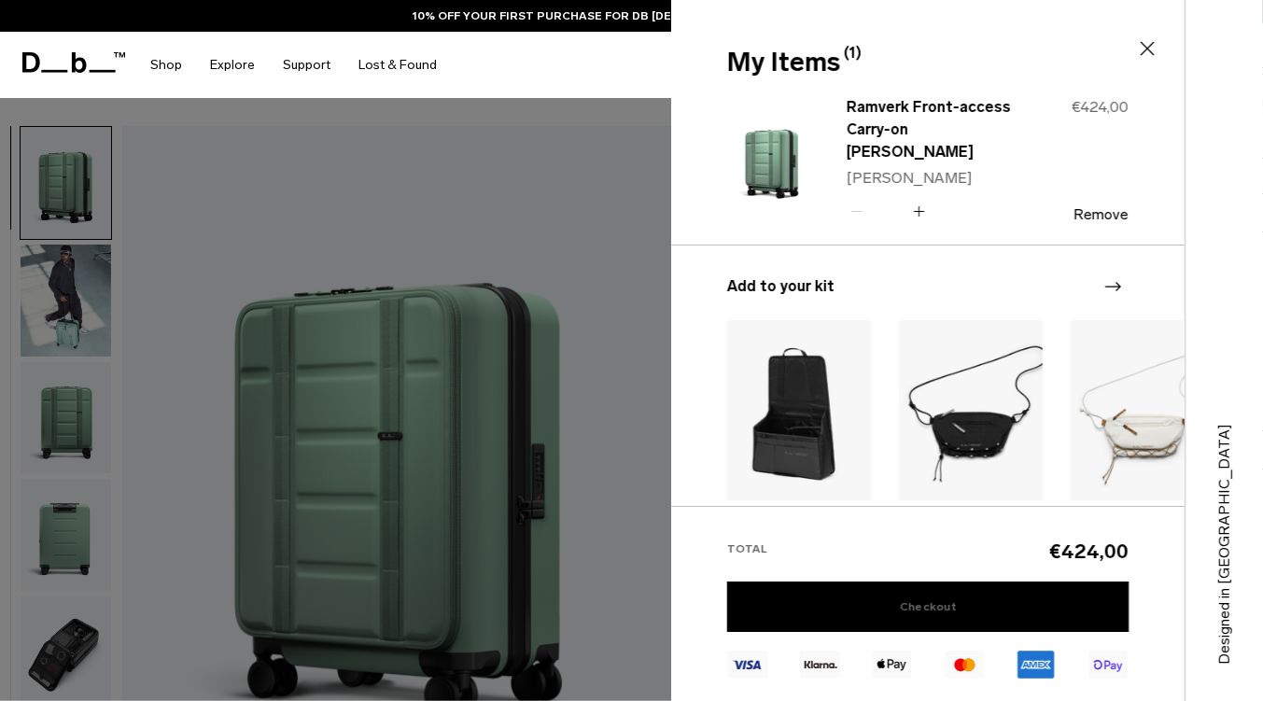
click at [1006, 608] on link "Checkout" at bounding box center [927, 607] width 401 height 50
